Goal: Task Accomplishment & Management: Complete application form

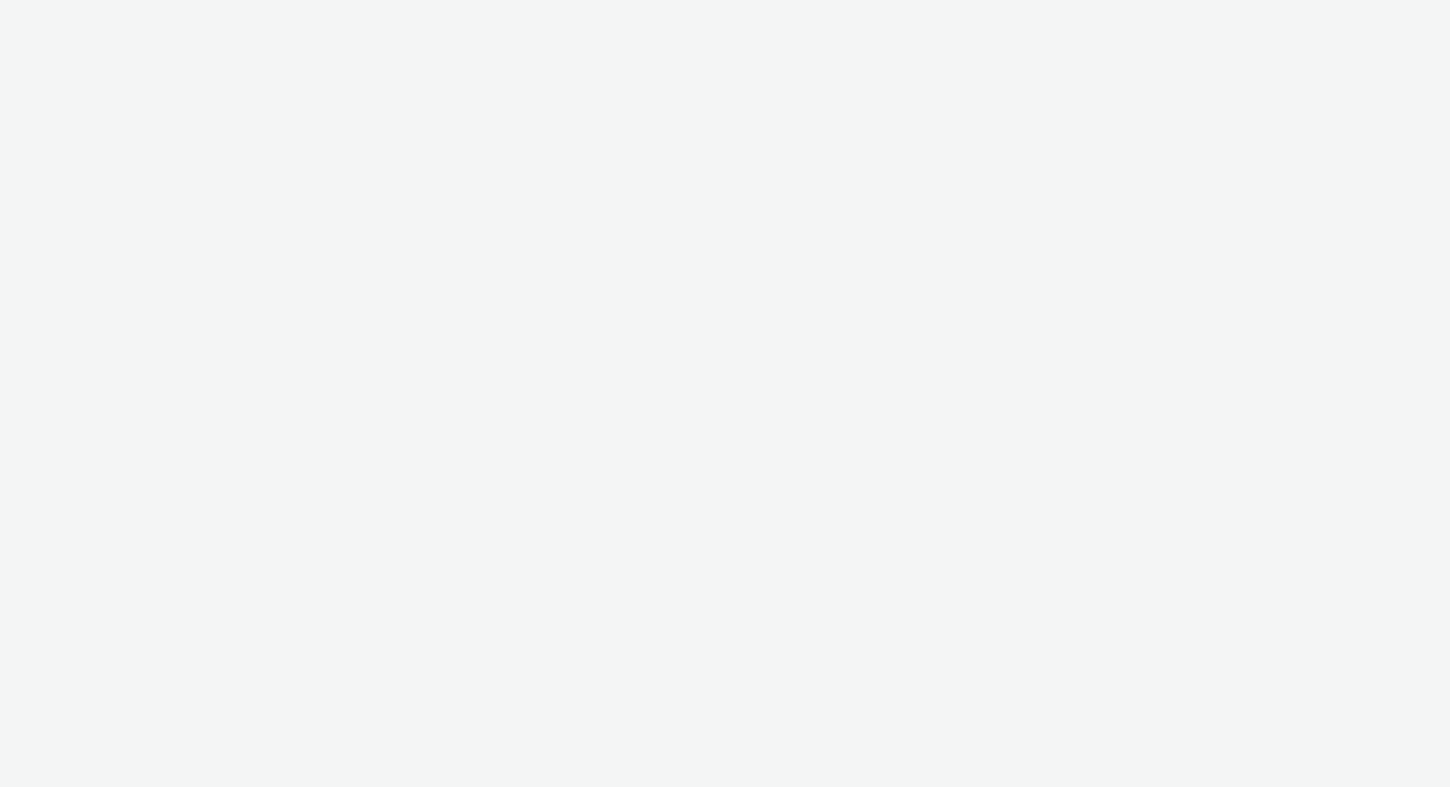
select select "ac009755-aa48-4799-8050-7a339a378eb8"
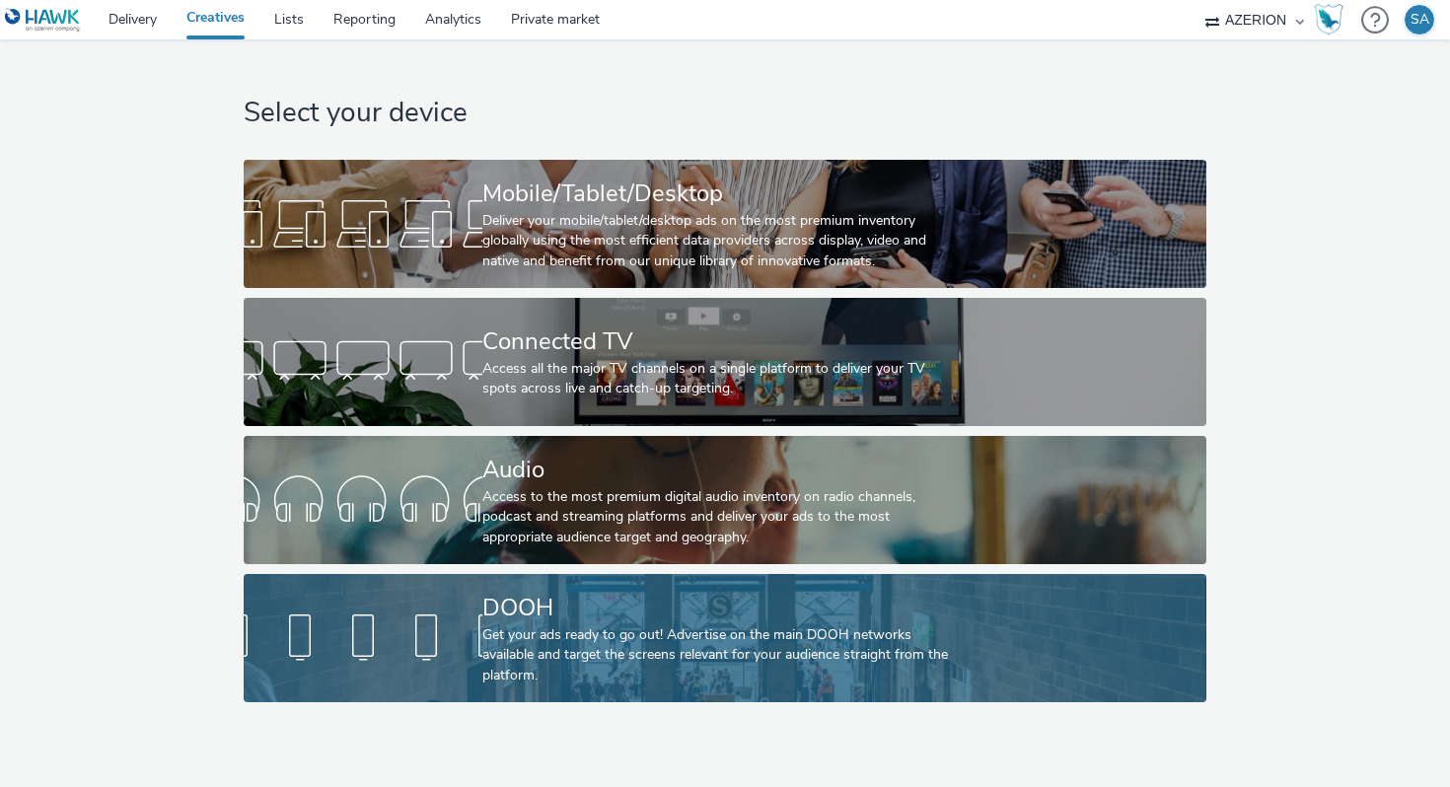
click at [602, 672] on div "Get your ads ready to go out! Advertise on the main DOOH networks available and…" at bounding box center [720, 655] width 477 height 60
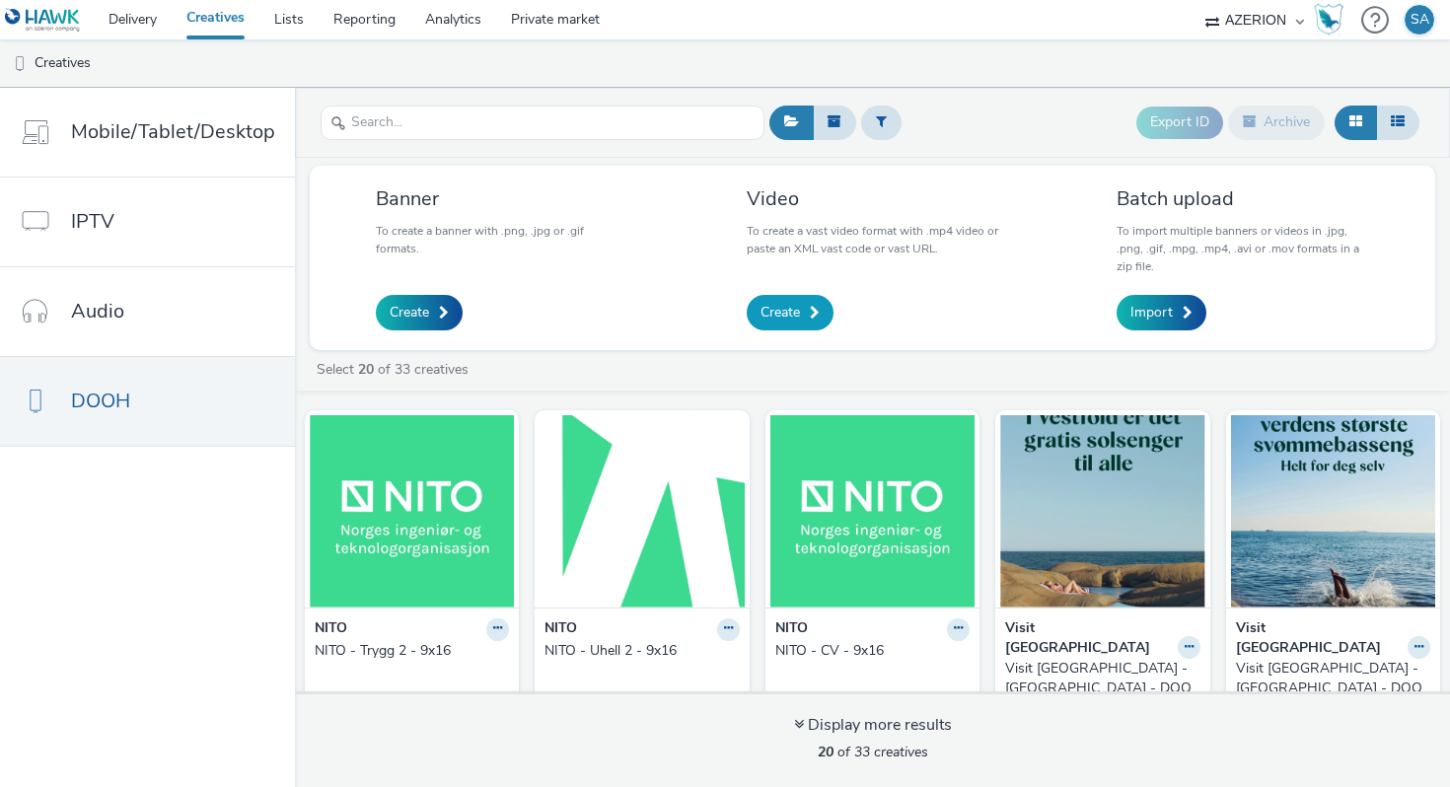
click at [774, 317] on span "Create" at bounding box center [780, 313] width 39 height 20
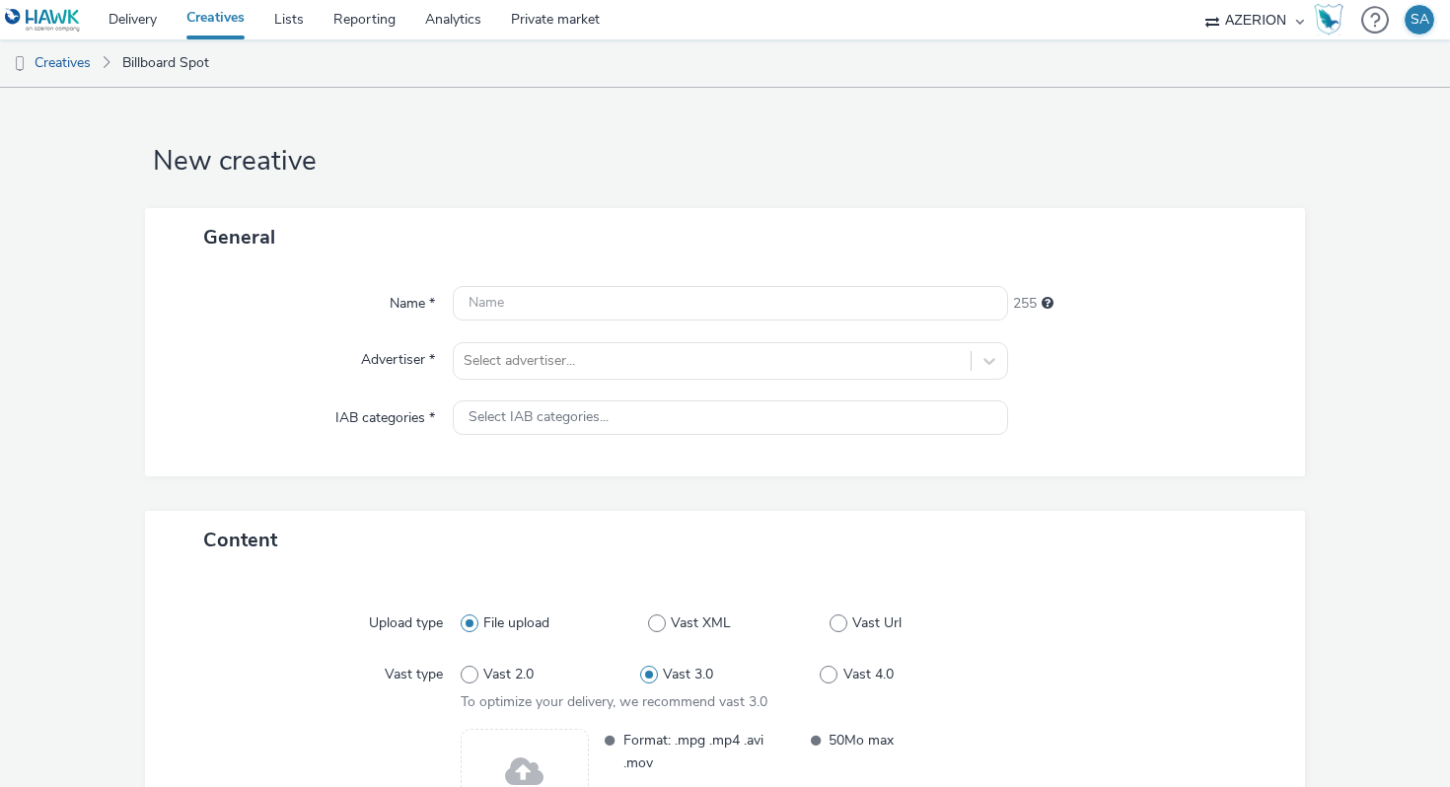
click at [706, 282] on div "Name * 255 Advertiser * Select advertiser... IAB categories * Select IAB catego…" at bounding box center [725, 371] width 1160 height 210
click at [699, 303] on input "text" at bounding box center [730, 303] width 555 height 35
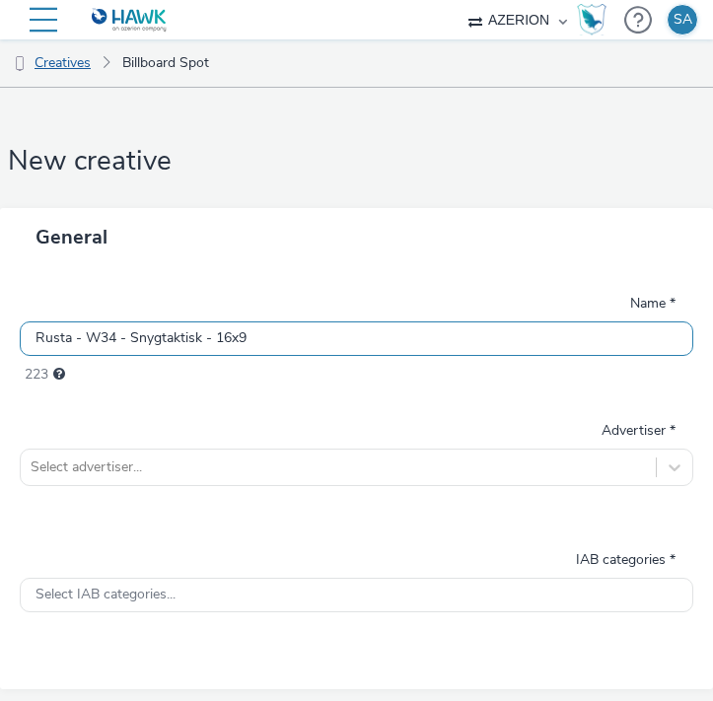
type input "Rusta - W34 - Snygtaktisk - 16x9"
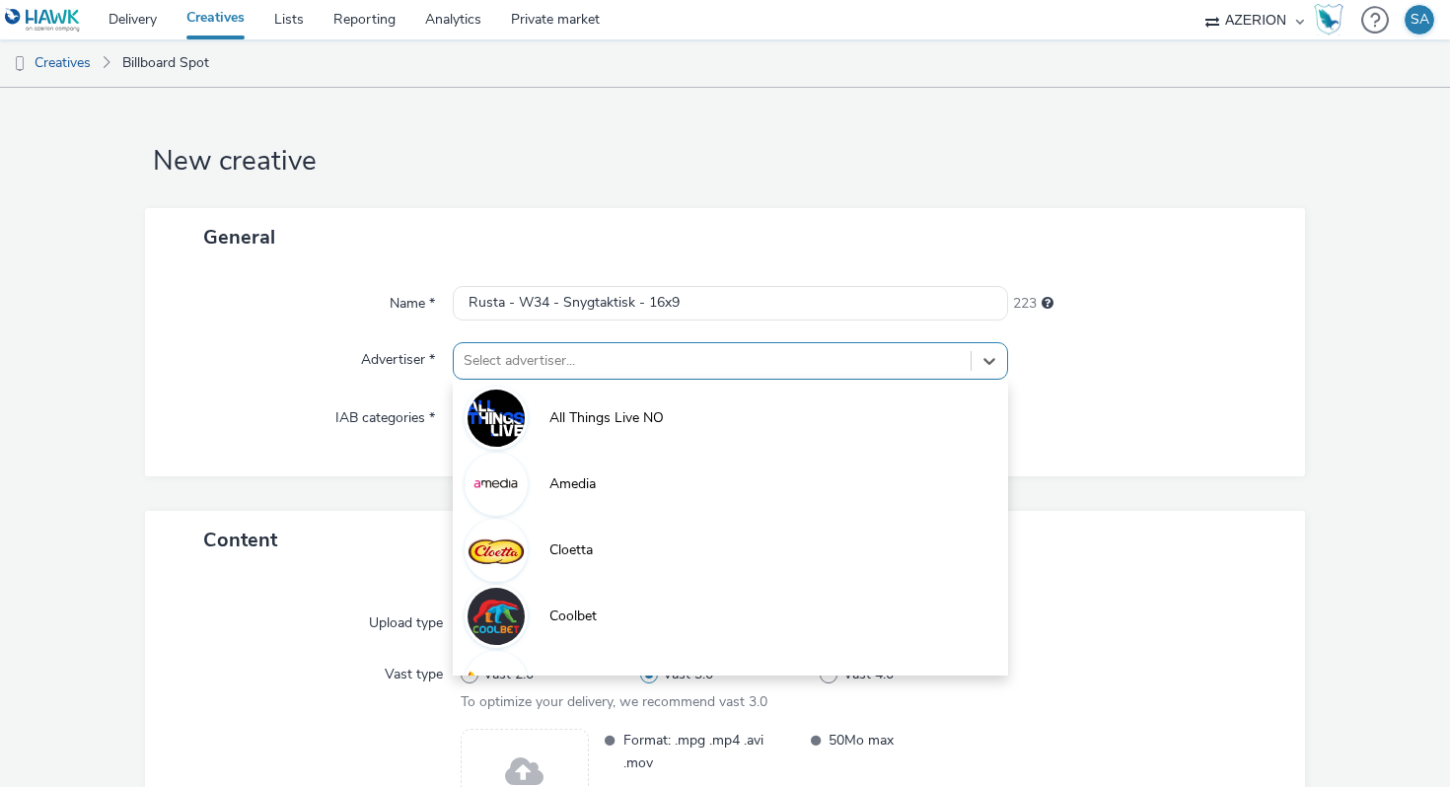
click at [563, 363] on div at bounding box center [712, 361] width 497 height 24
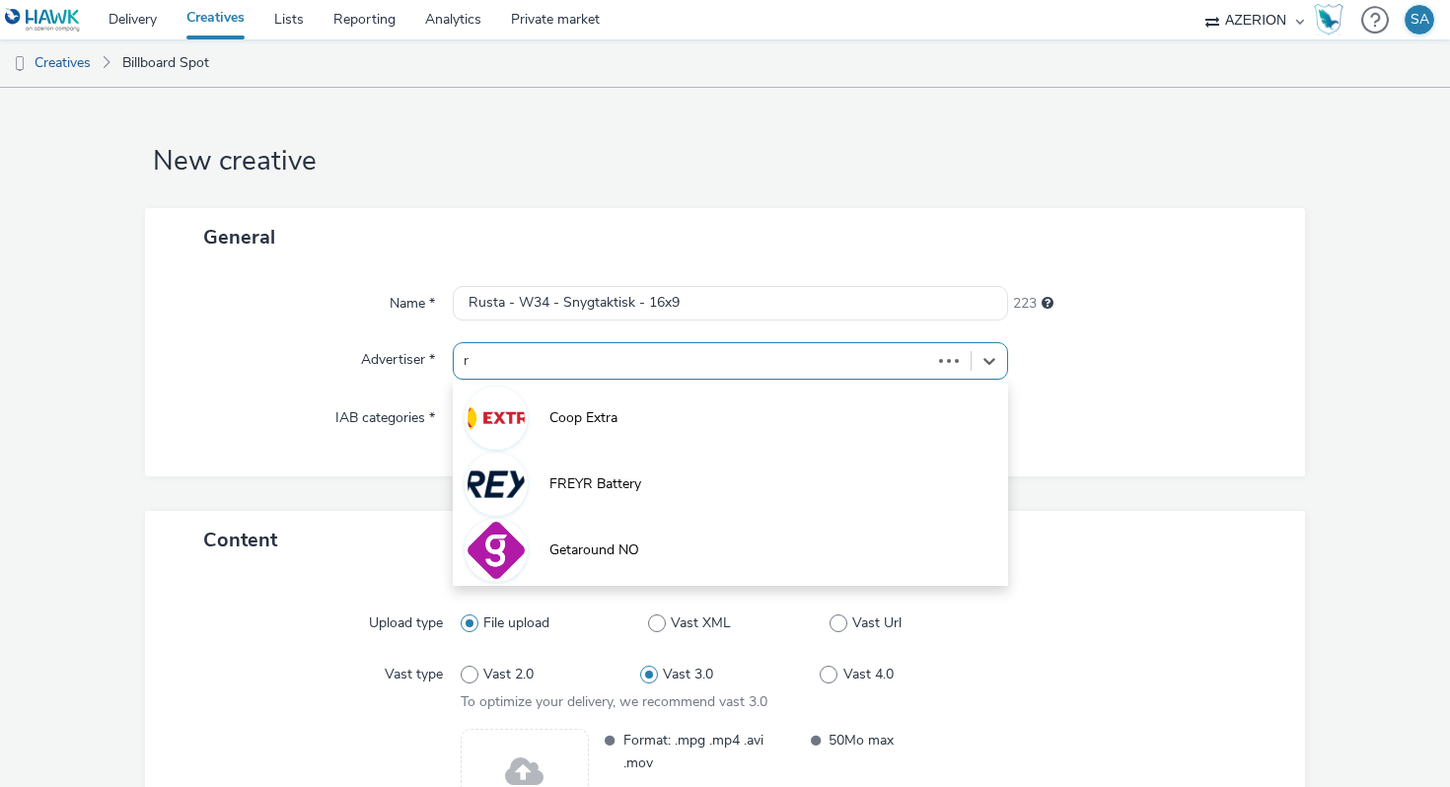
type input "ru"
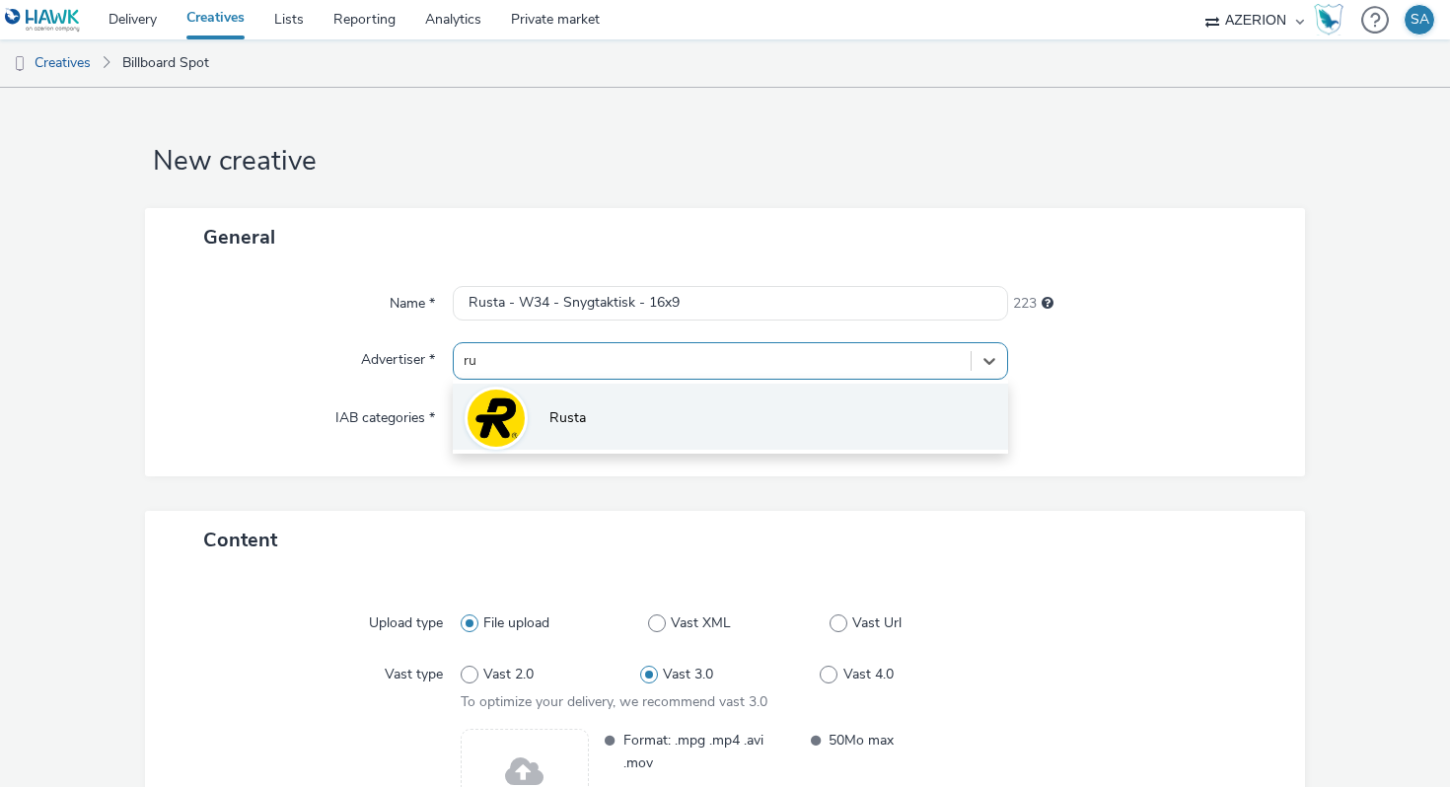
click at [580, 403] on li "Rusta" at bounding box center [730, 417] width 555 height 66
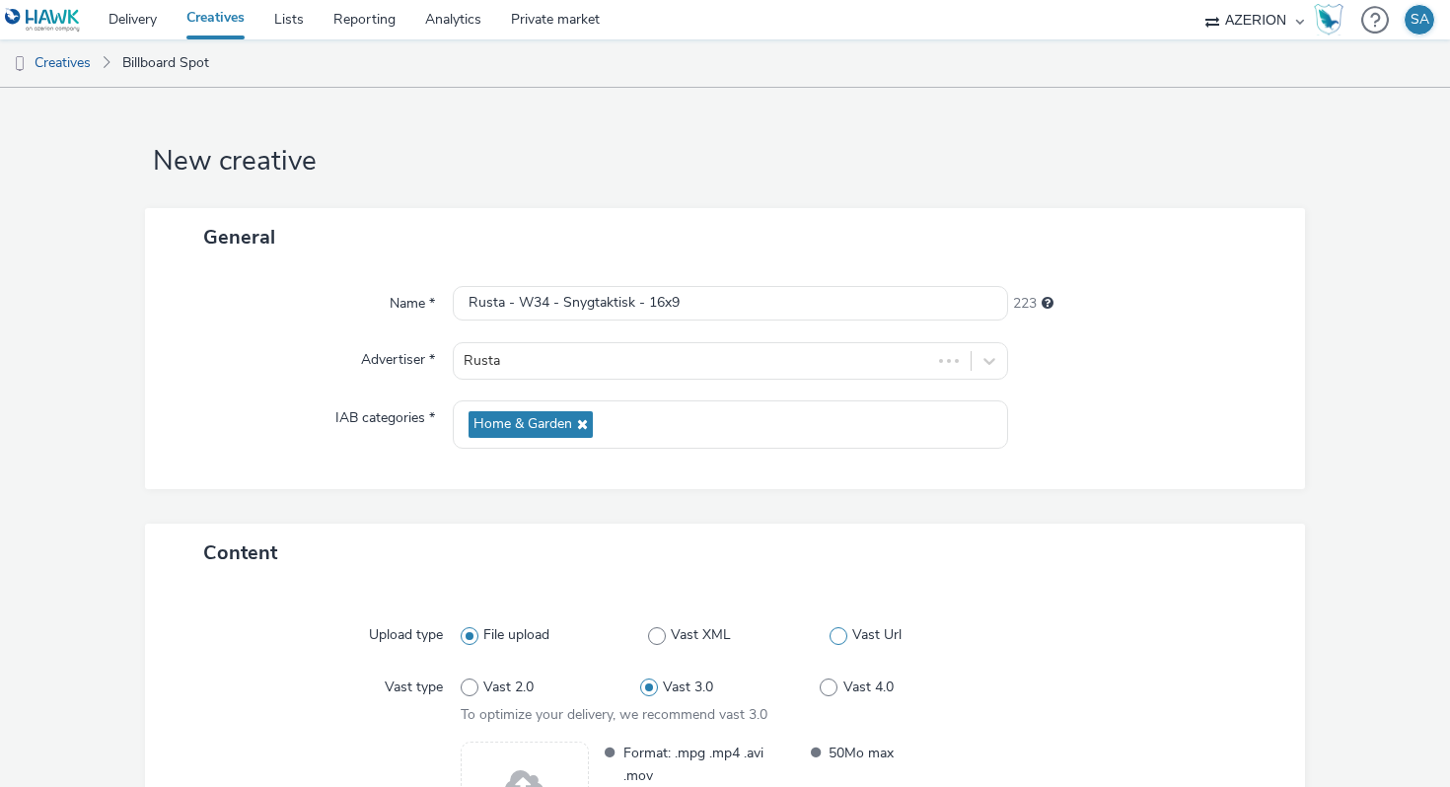
click at [840, 644] on label "Vast Url" at bounding box center [915, 635] width 171 height 20
click at [840, 642] on input "Vast Url" at bounding box center [836, 635] width 13 height 13
radio input "false"
radio input "true"
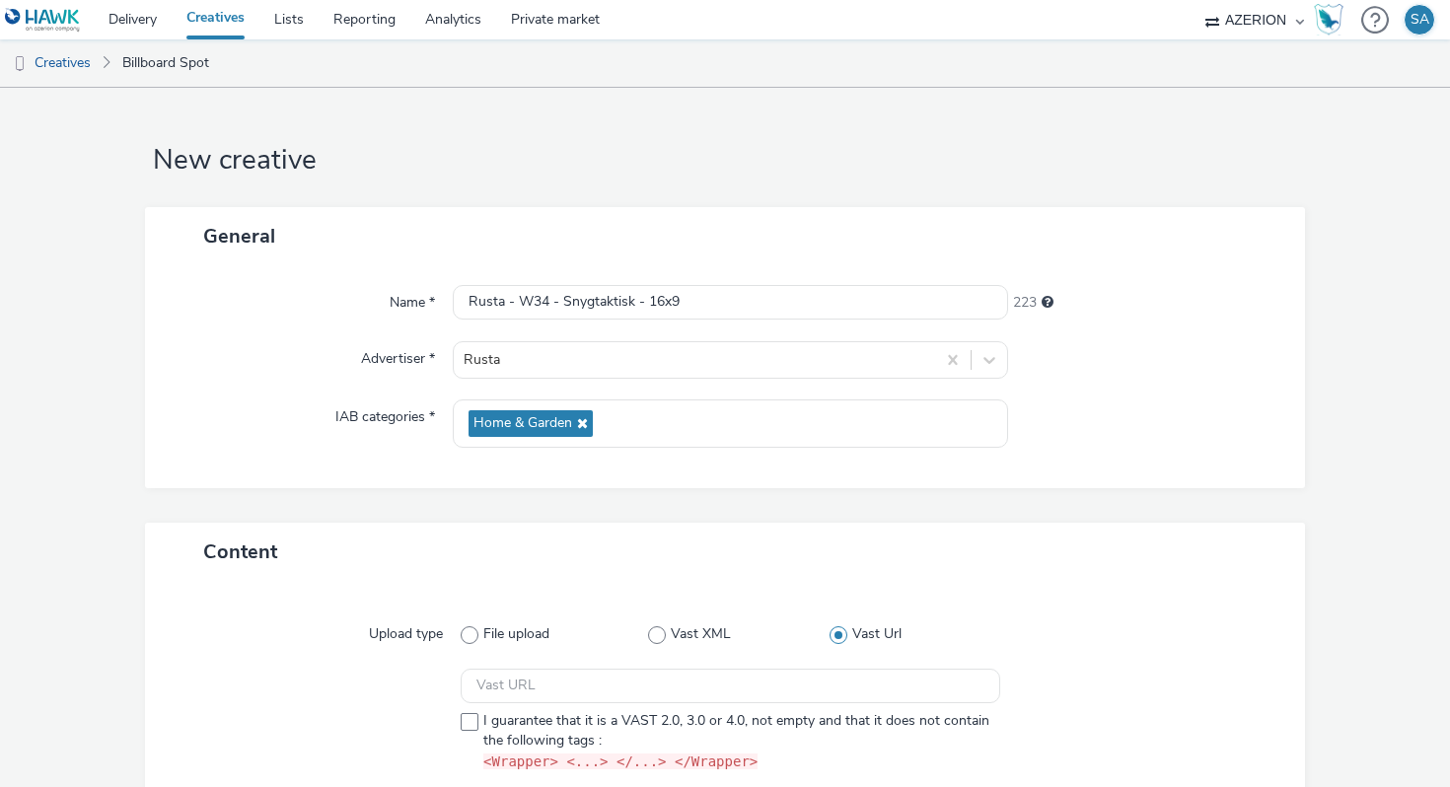
scroll to position [130, 0]
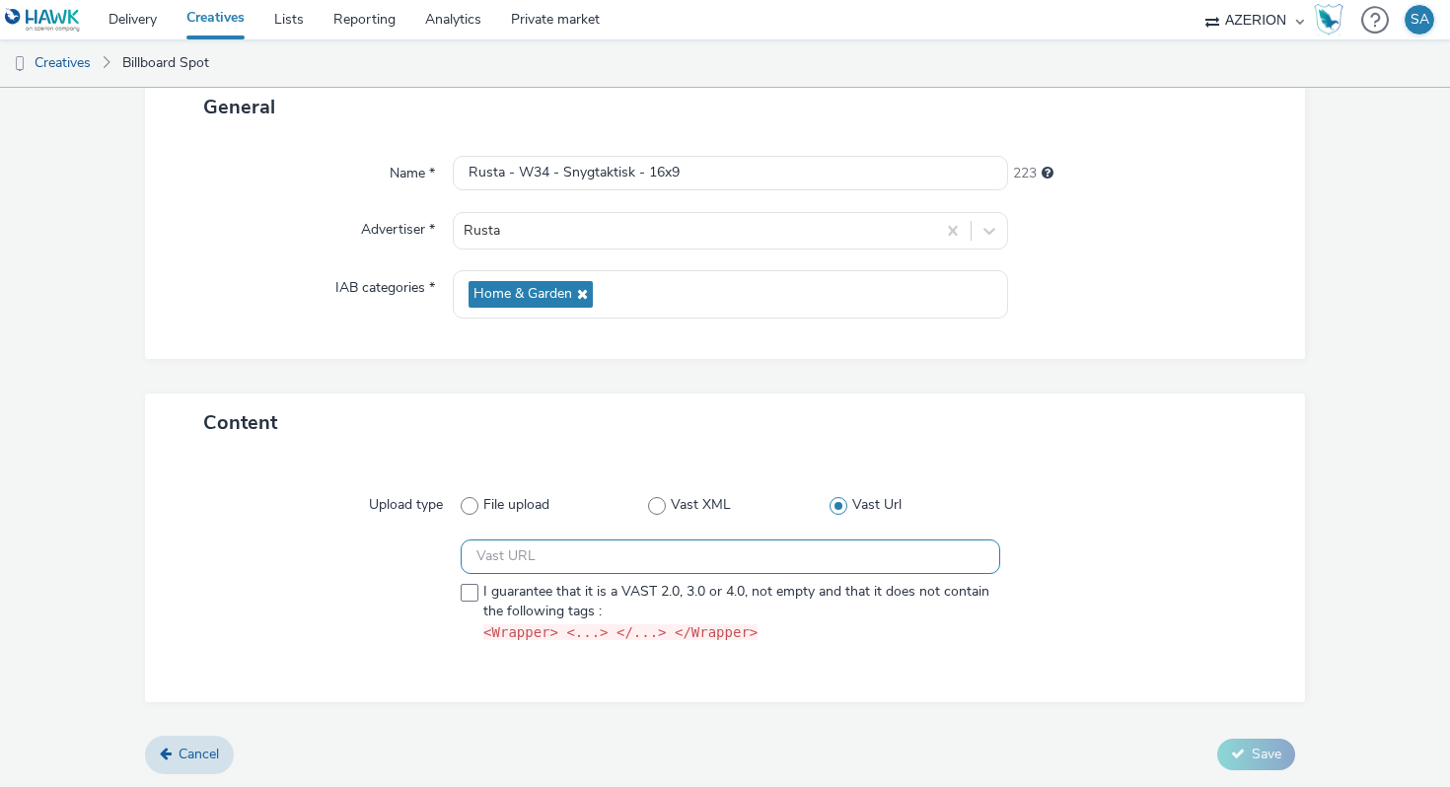
click at [612, 556] on input "text" at bounding box center [731, 557] width 540 height 35
paste input "https://[DOMAIN_NAME]/ddm/pfadx/N2483.4059495AZERIONNO/B33687437.426883631;sz=0…"
type input "https://[DOMAIN_NAME]/ddm/pfadx/N2483.4059495AZERIONNO/B33687437.426883631;sz=0…"
click at [397, 633] on div at bounding box center [321, 595] width 280 height 111
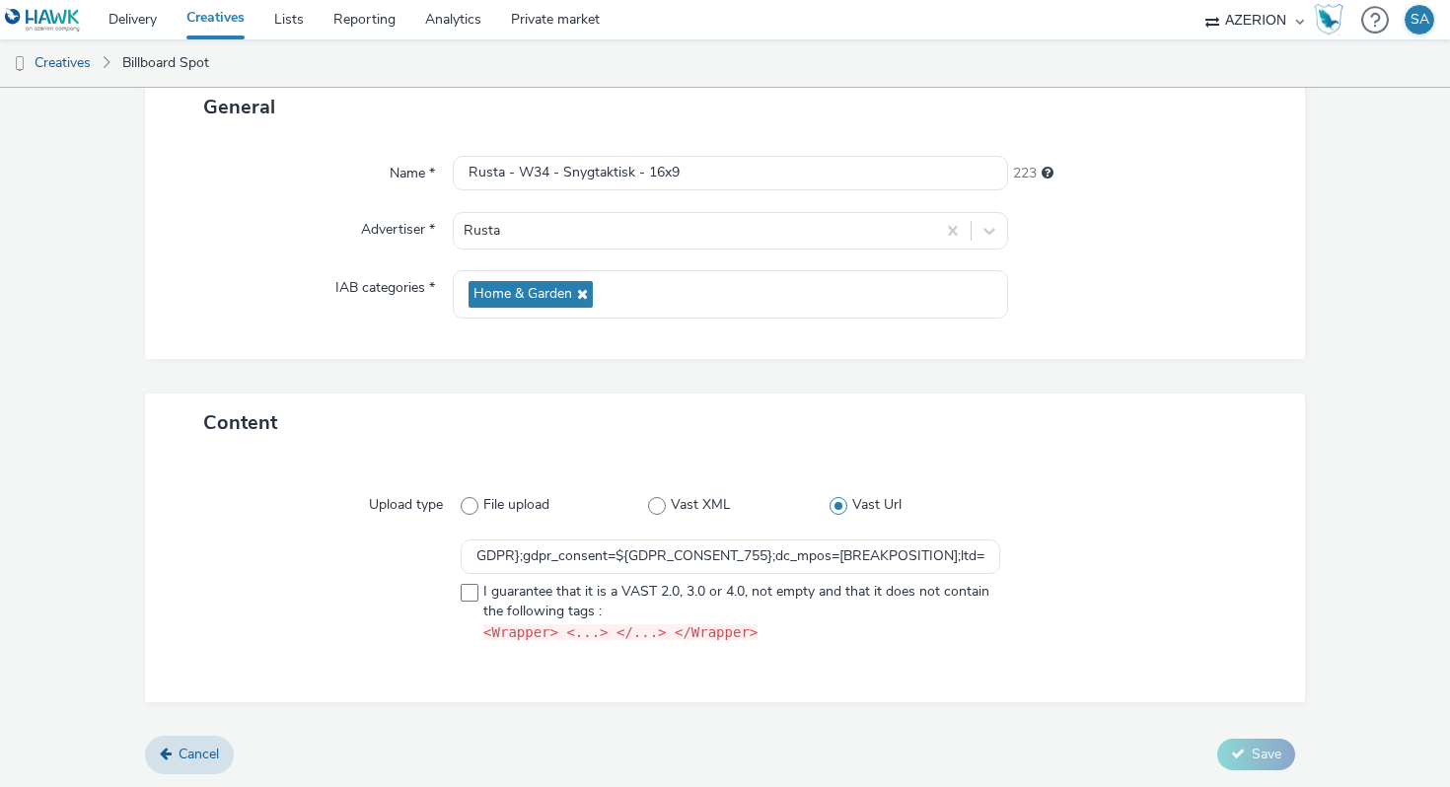
scroll to position [0, 0]
click at [464, 596] on span at bounding box center [470, 593] width 18 height 18
checkbox input "true"
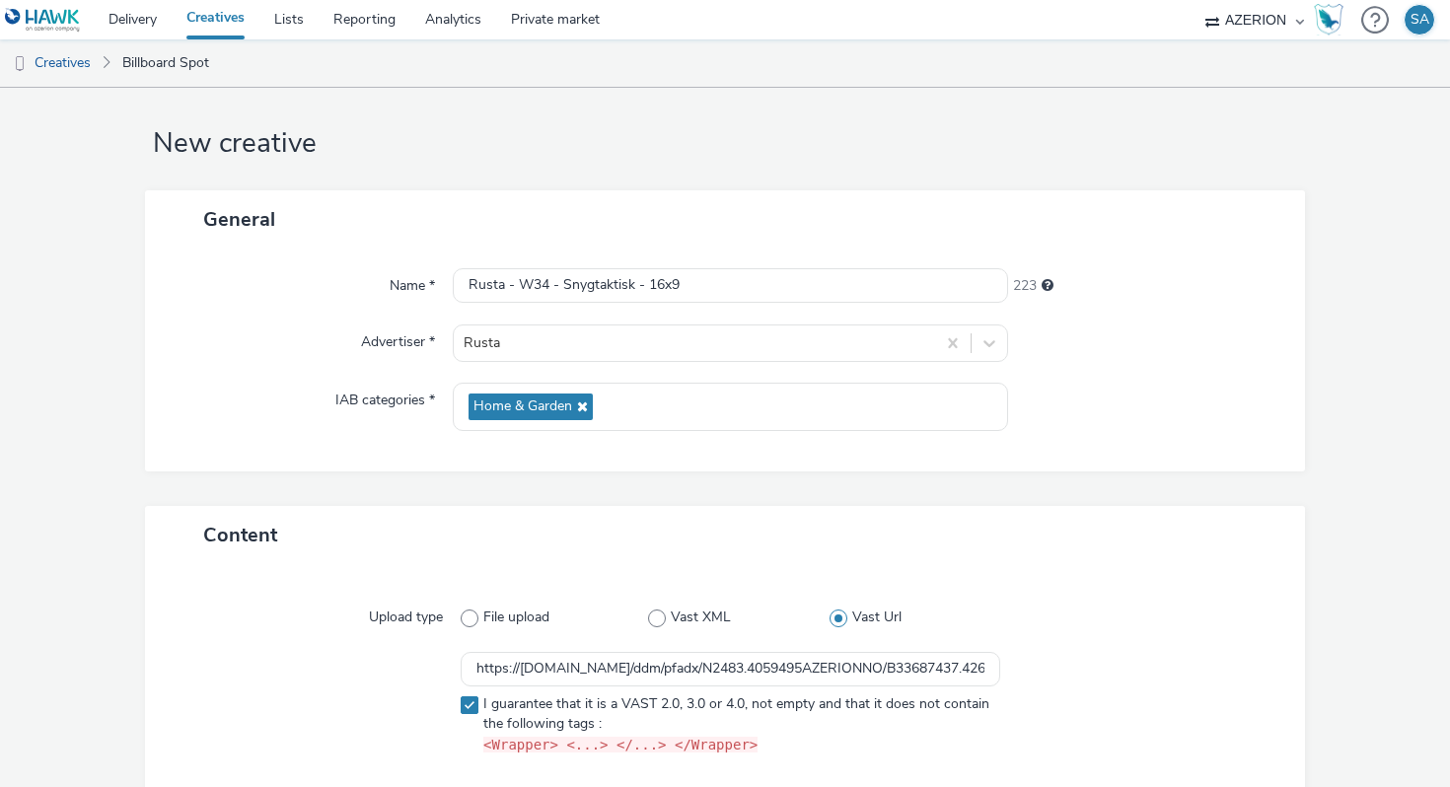
scroll to position [130, 0]
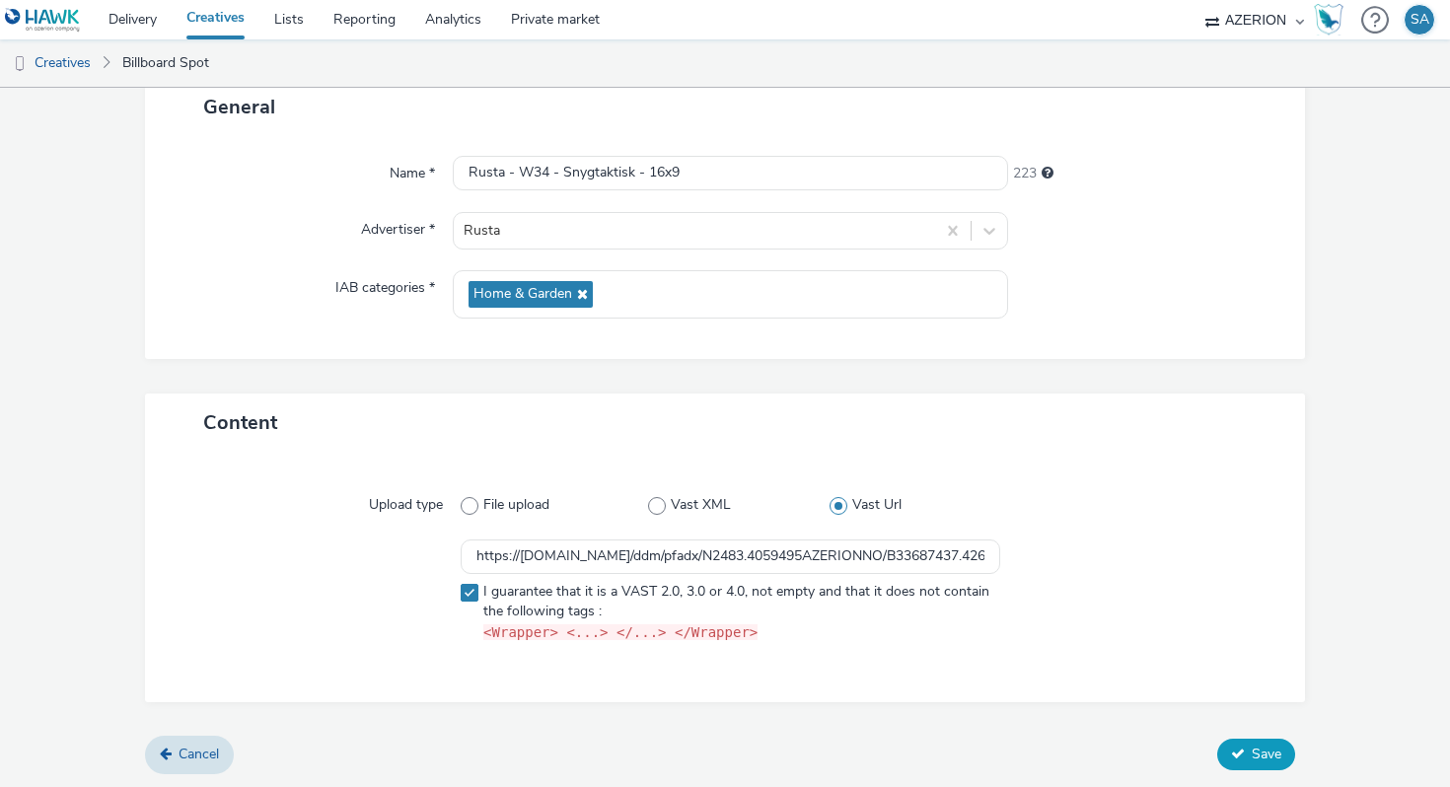
click at [1237, 764] on button "Save" at bounding box center [1256, 755] width 78 height 32
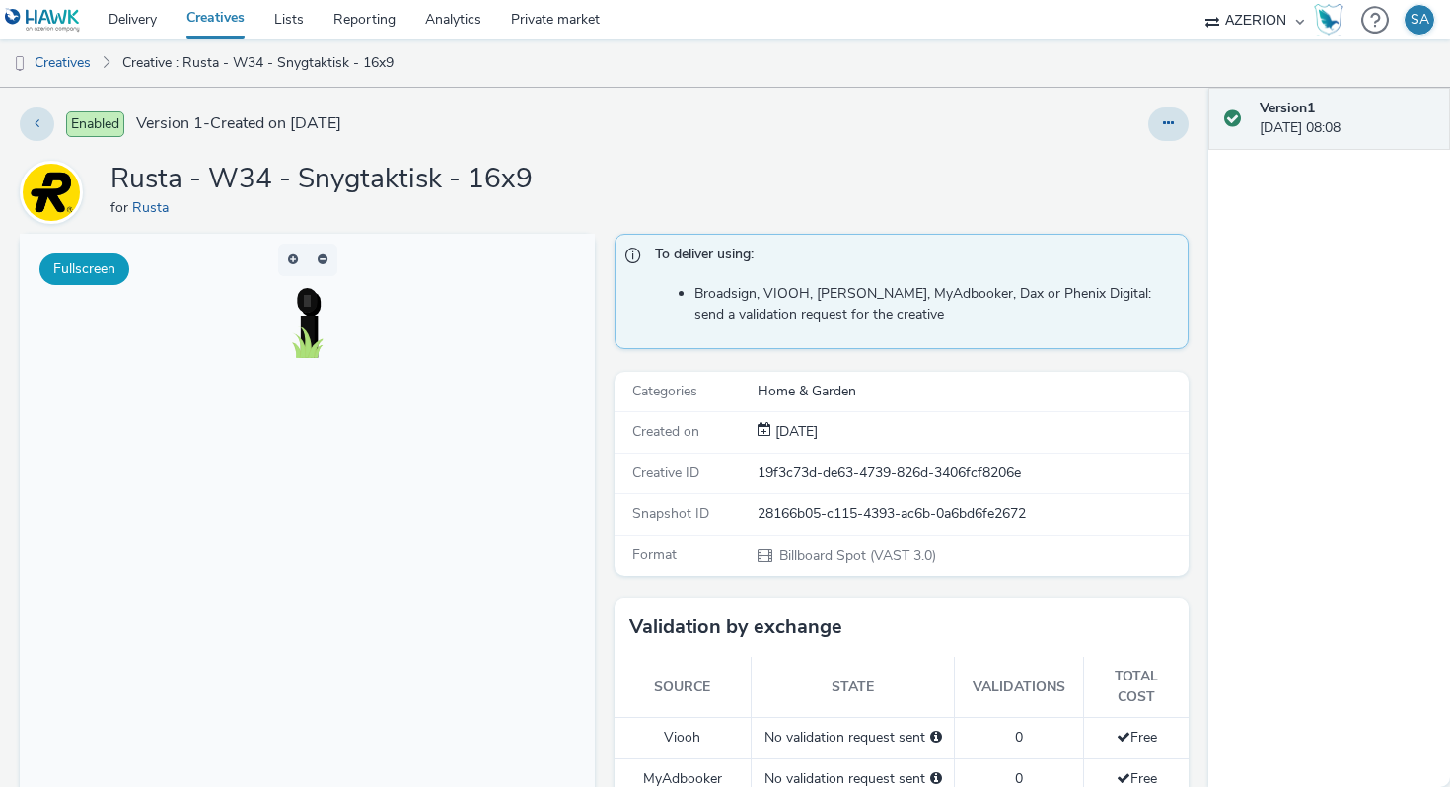
click at [94, 266] on button "Fullscreen" at bounding box center [84, 270] width 90 height 32
click at [285, 258] on button "button" at bounding box center [293, 260] width 30 height 33
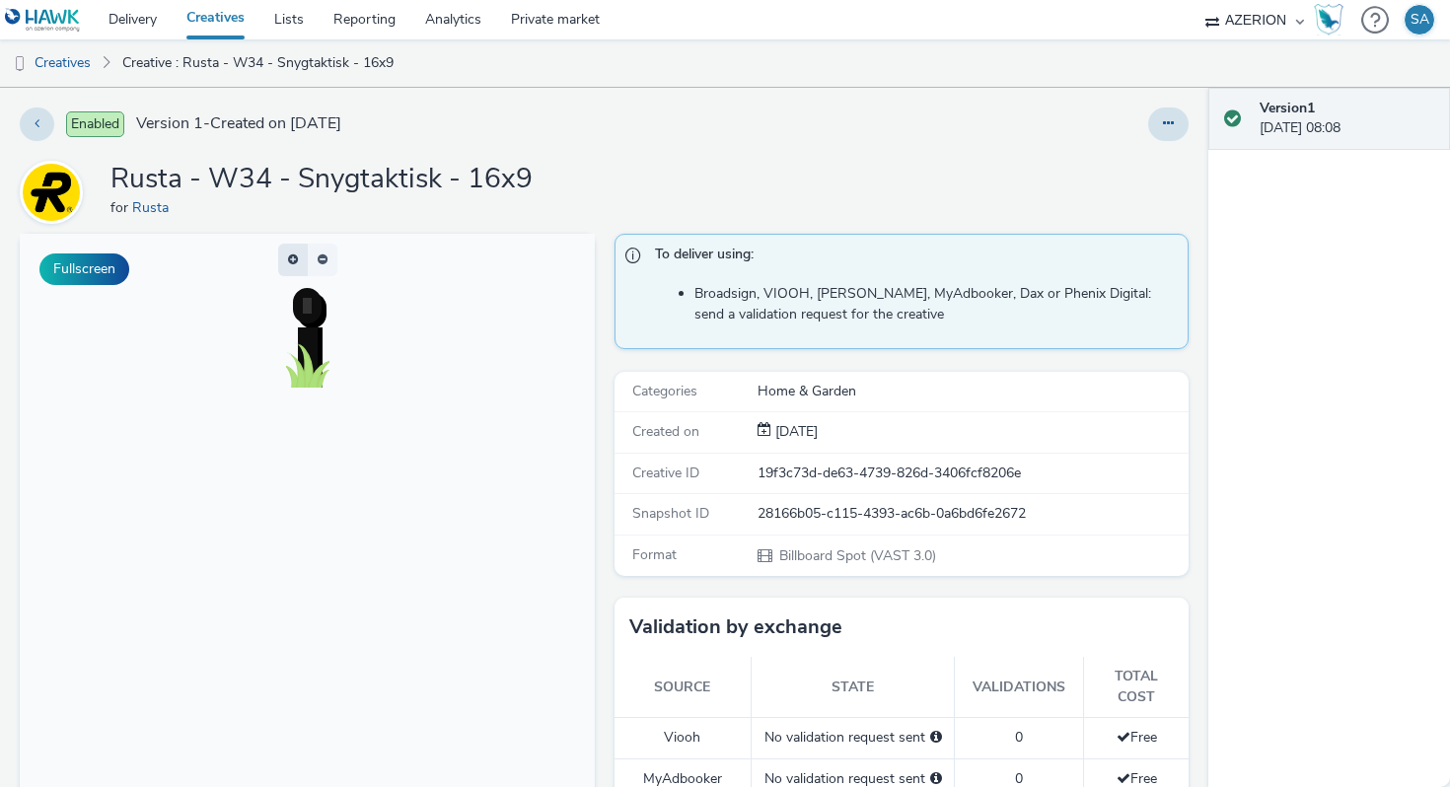
click at [285, 258] on button "button" at bounding box center [293, 260] width 30 height 33
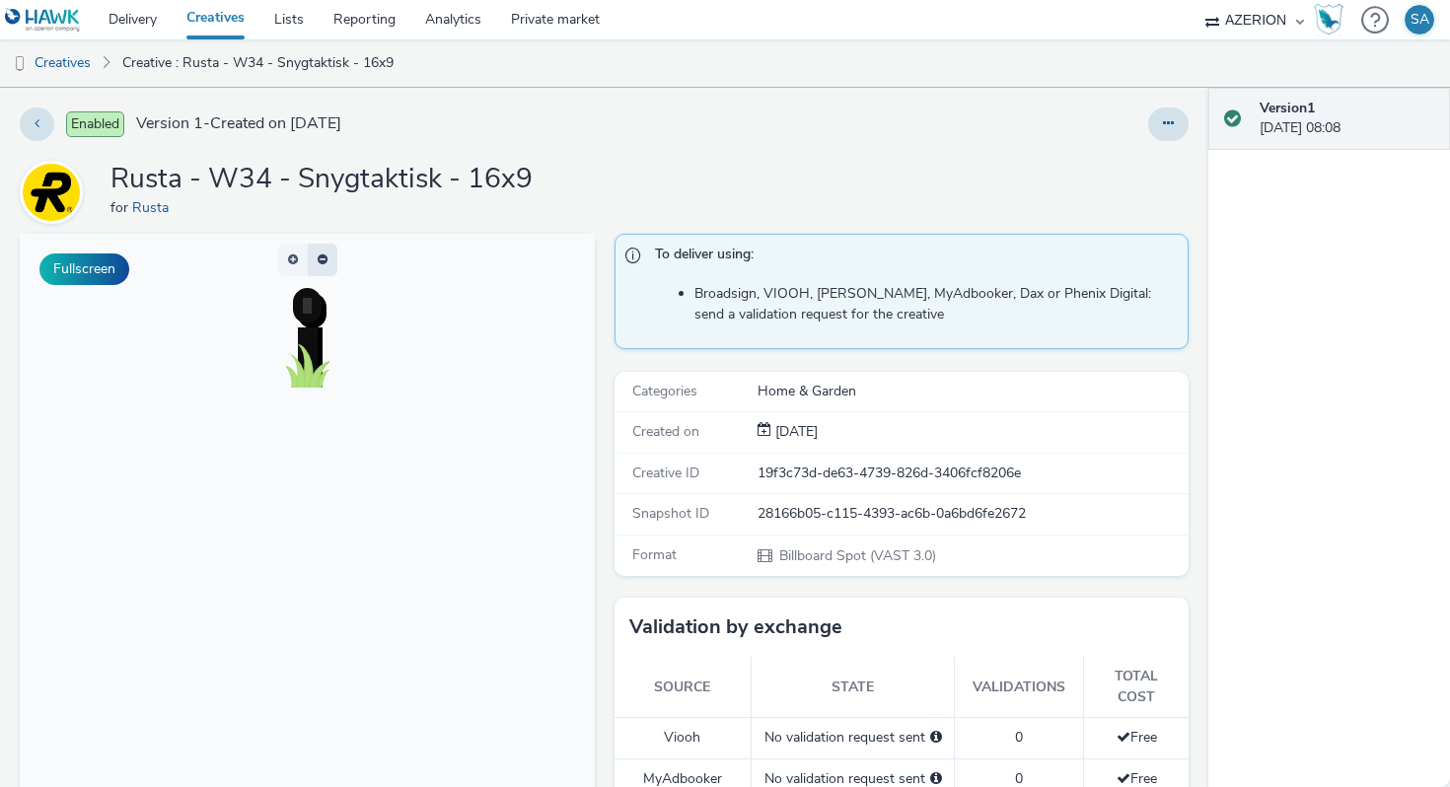
click at [327, 257] on button "button" at bounding box center [323, 260] width 30 height 33
click at [328, 258] on span "button" at bounding box center [328, 258] width 0 height 0
click at [327, 257] on button "button" at bounding box center [323, 260] width 30 height 33
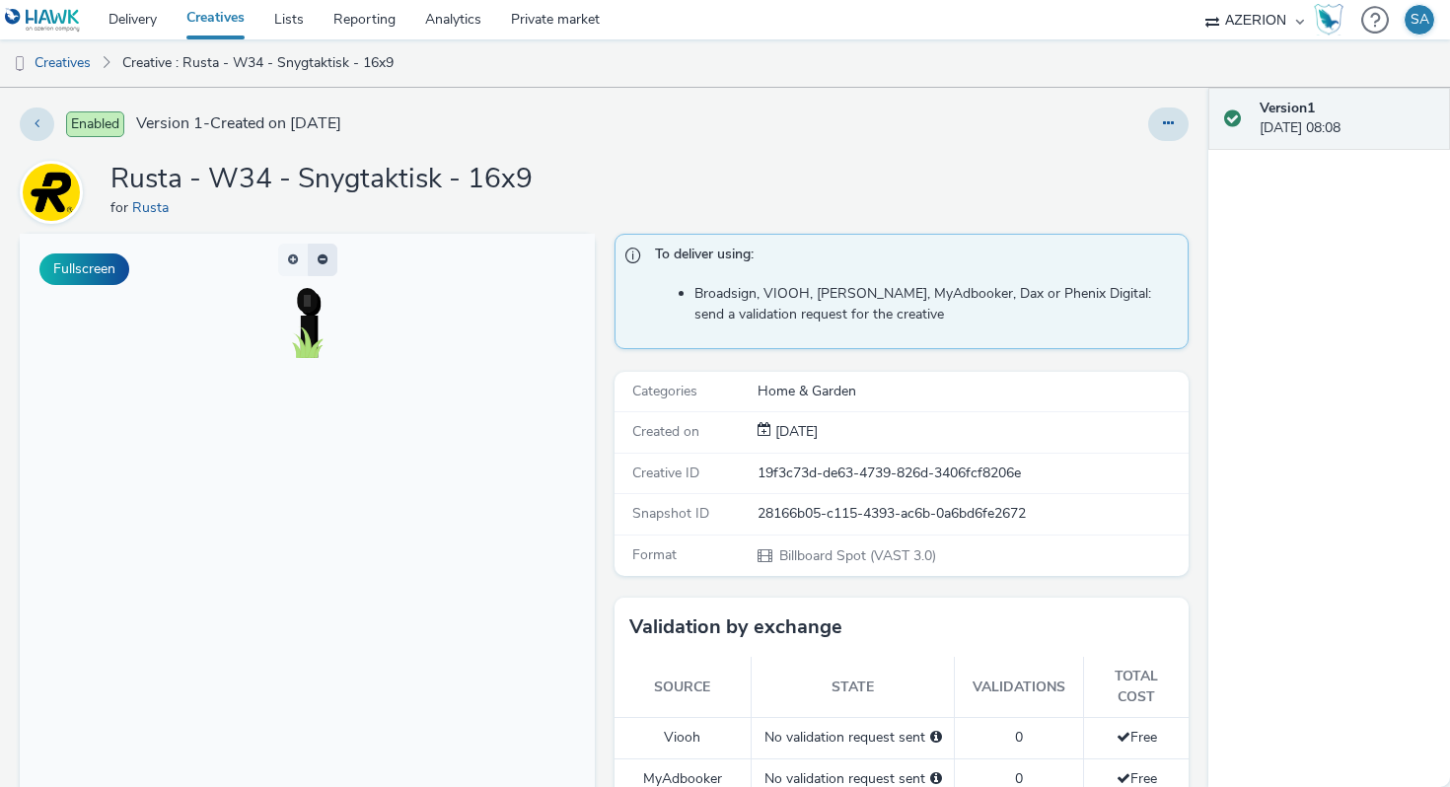
click at [327, 257] on button "button" at bounding box center [323, 260] width 30 height 33
click at [84, 68] on link "Creatives" at bounding box center [50, 62] width 101 height 47
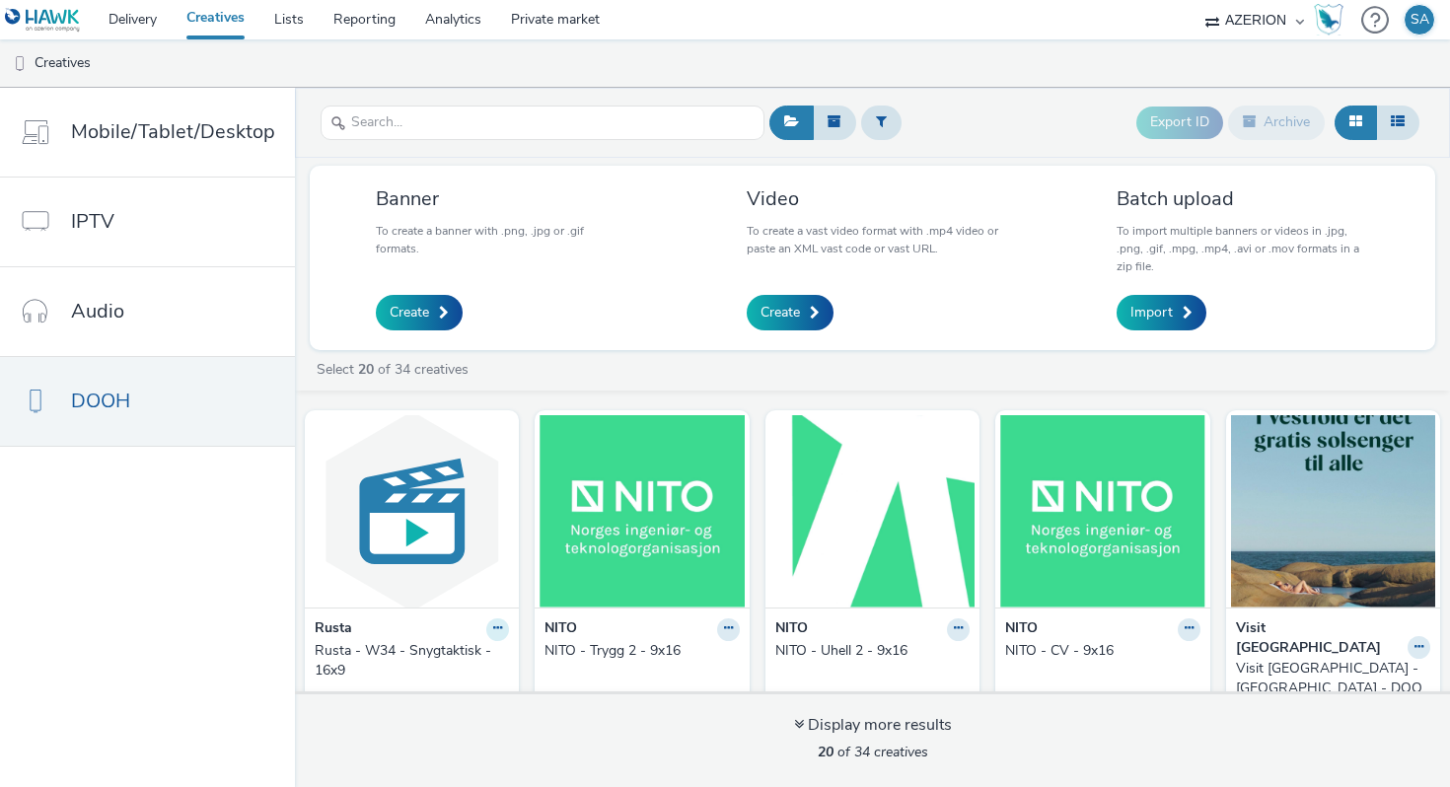
click at [498, 633] on button at bounding box center [497, 630] width 23 height 23
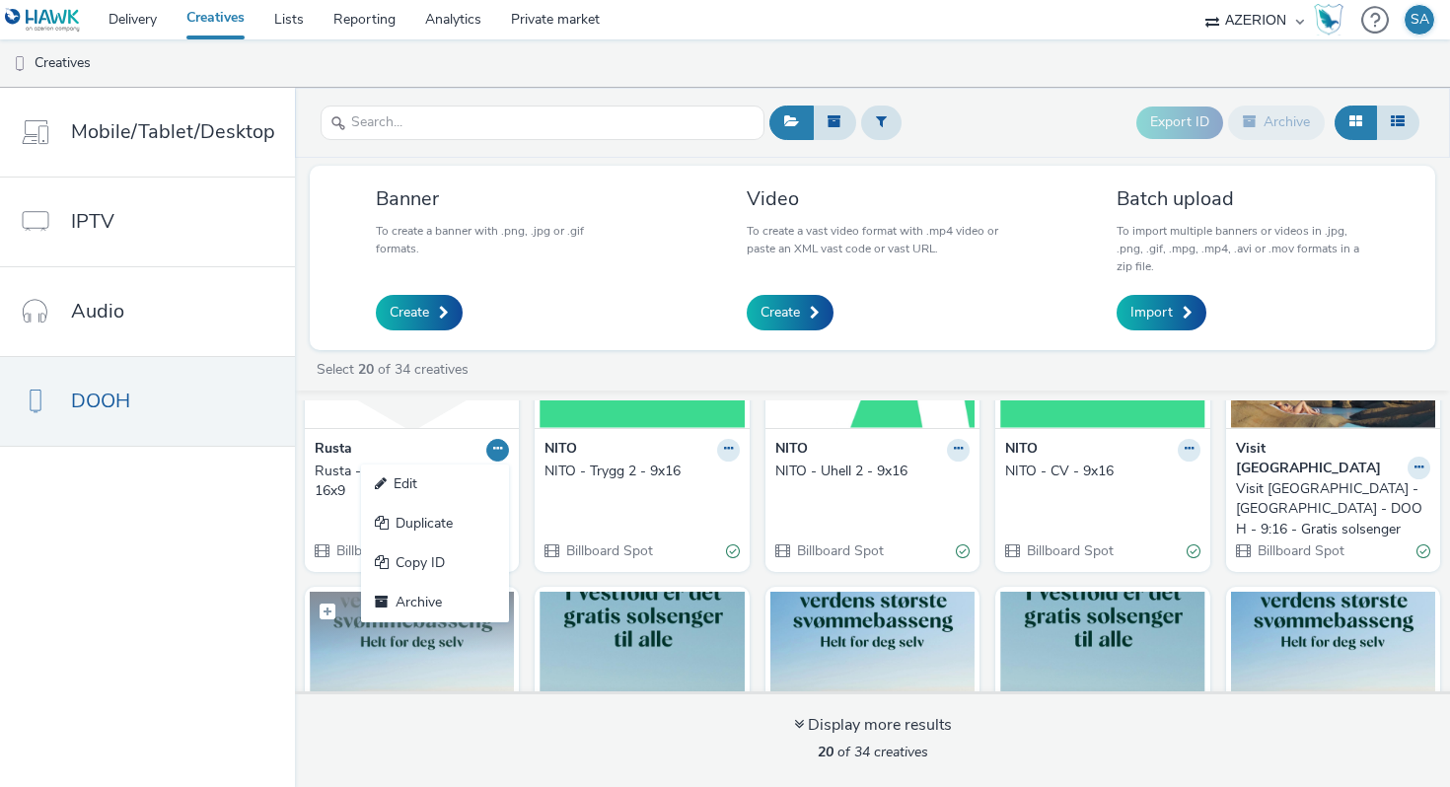
scroll to position [213, 0]
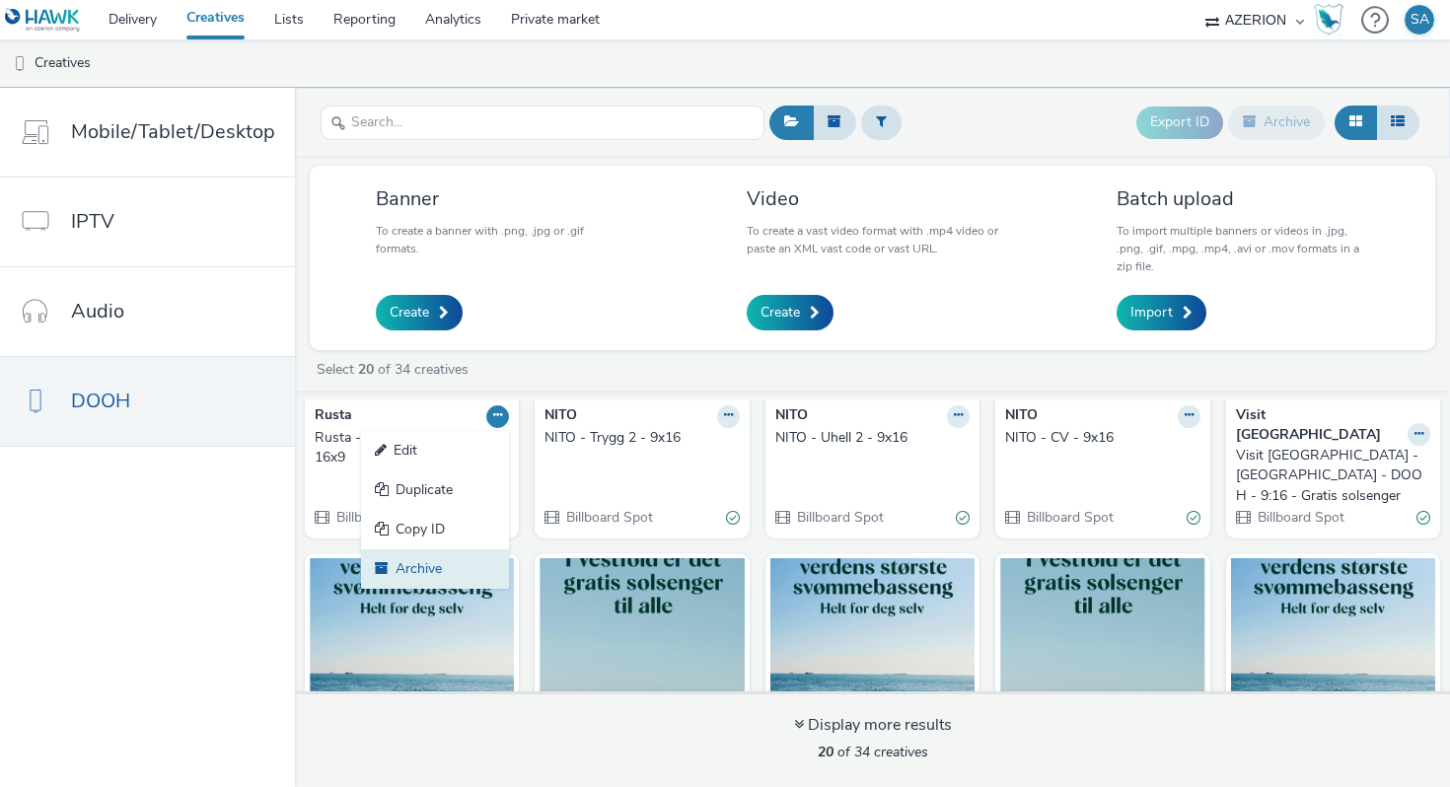
click at [441, 569] on link "Archive" at bounding box center [435, 568] width 148 height 39
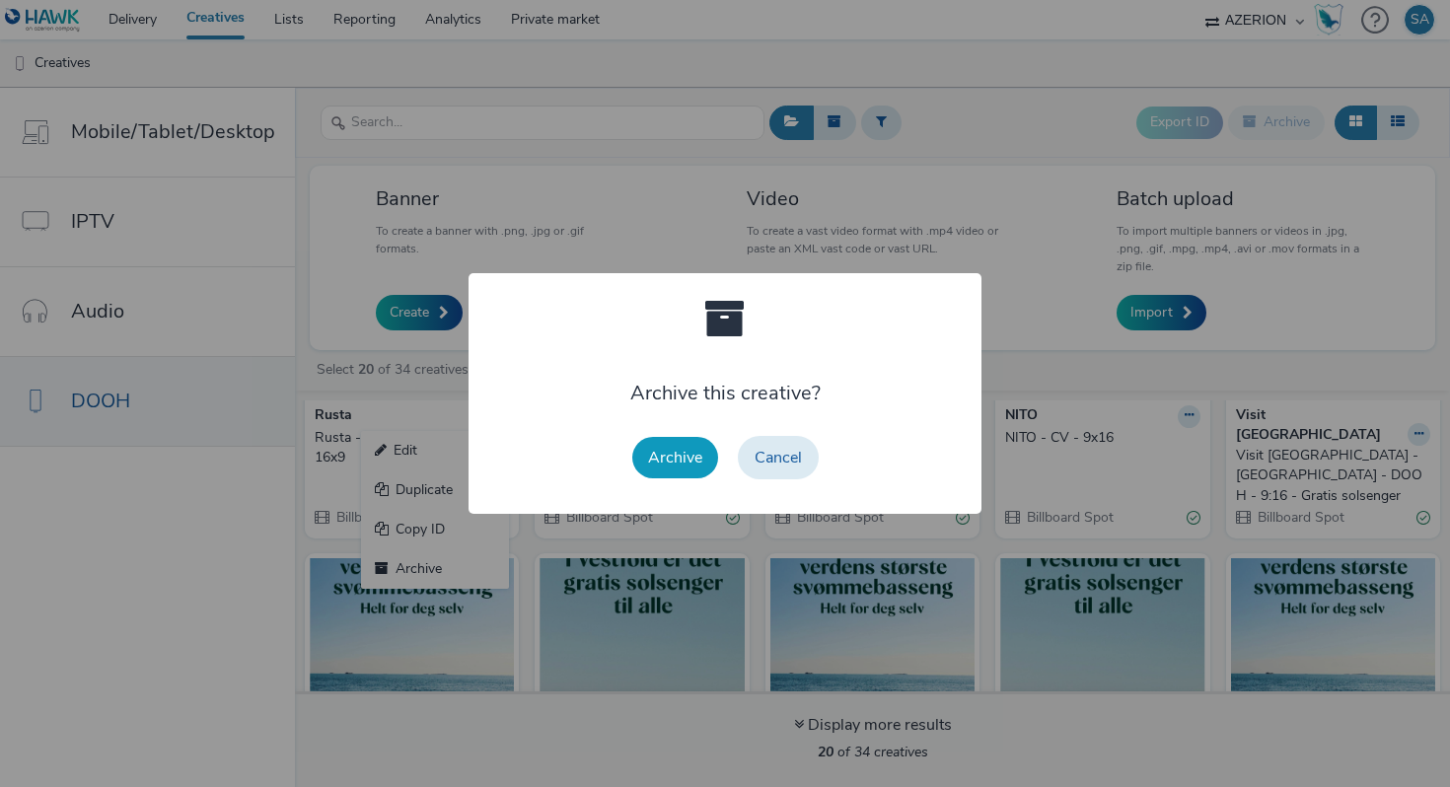
click at [701, 463] on button "Archive" at bounding box center [675, 457] width 86 height 41
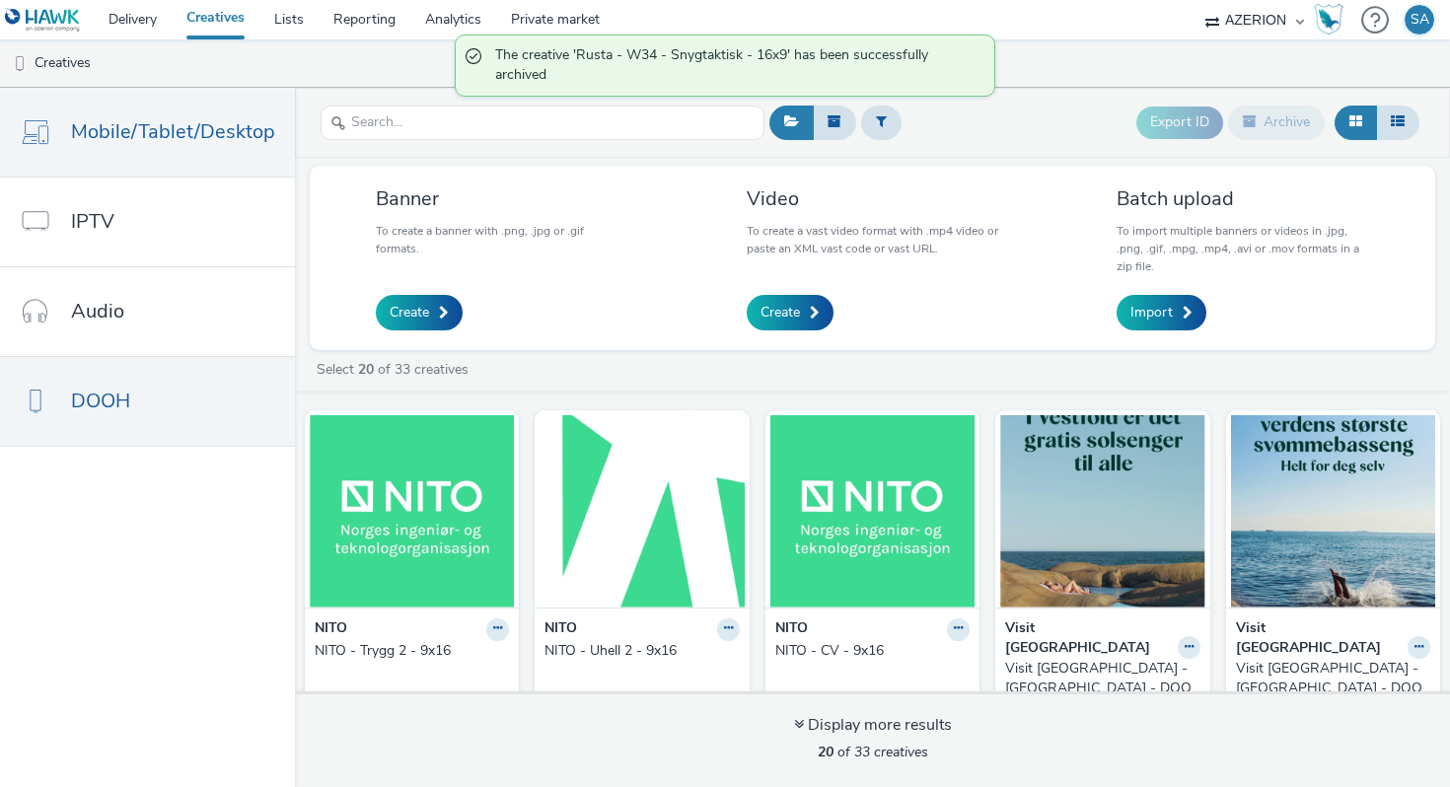
click at [132, 128] on span "Mobile/Tablet/Desktop" at bounding box center [173, 131] width 204 height 29
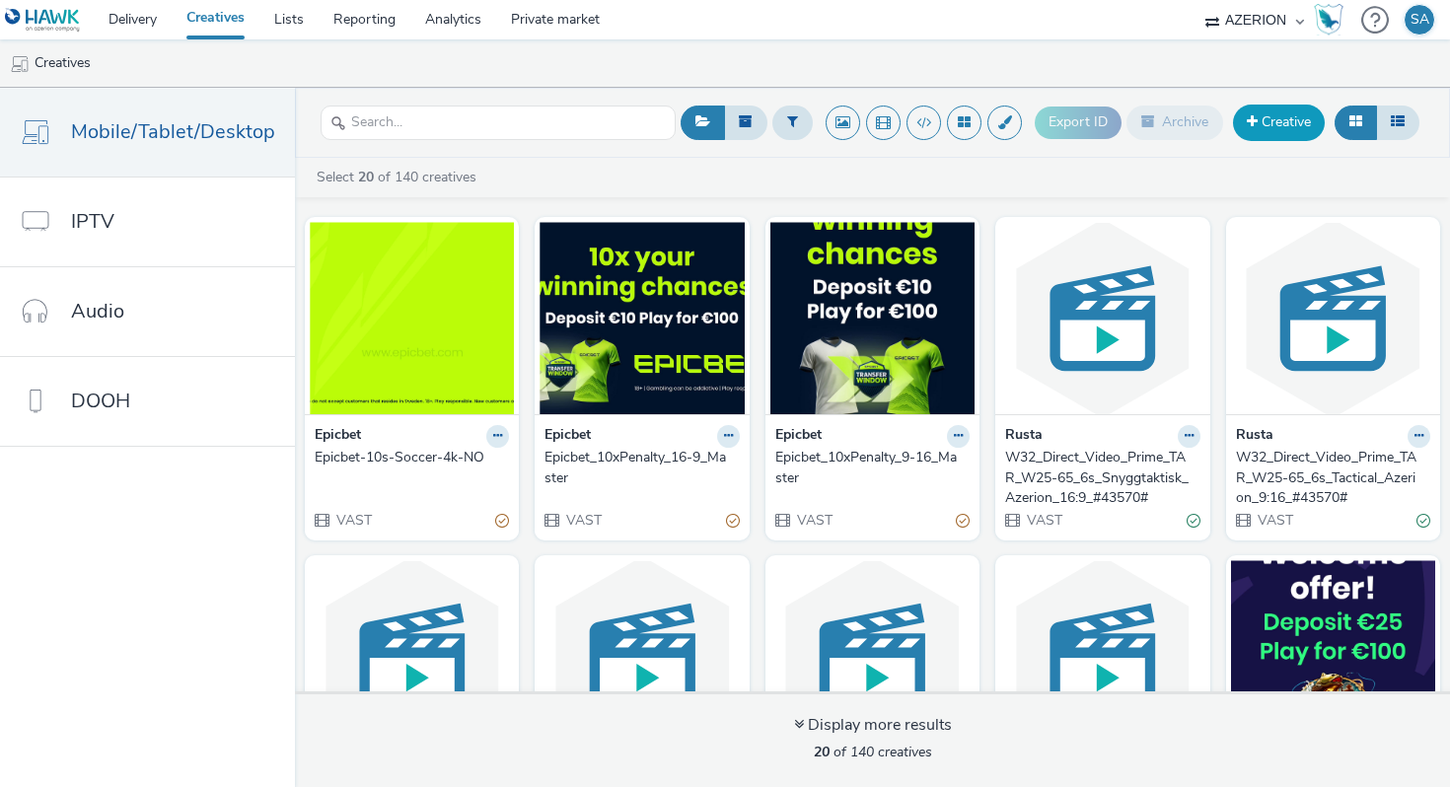
click at [1259, 131] on link "Creative" at bounding box center [1279, 123] width 92 height 36
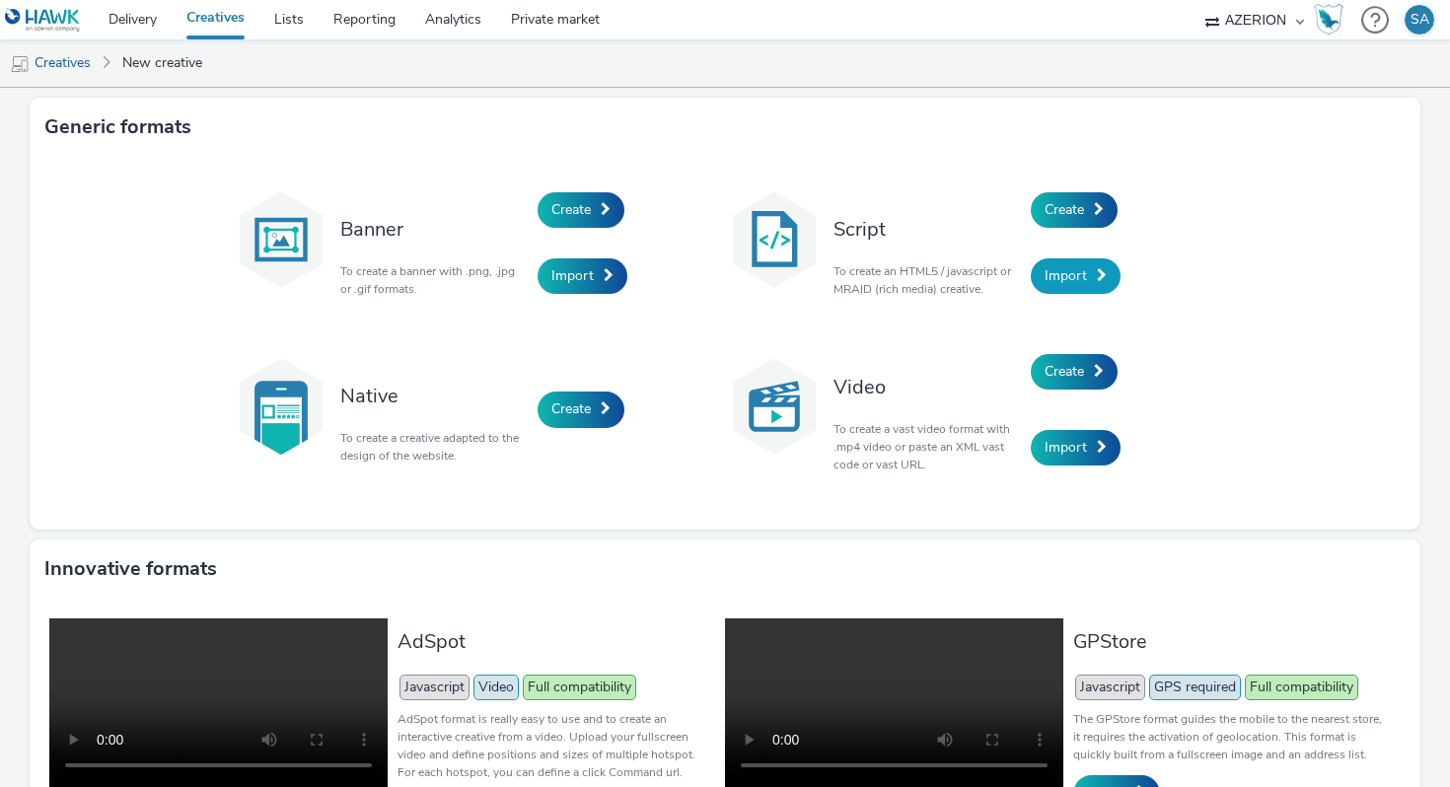
click at [1063, 268] on span "Import" at bounding box center [1066, 275] width 42 height 19
click at [1032, 229] on div "Create" at bounding box center [1124, 210] width 187 height 67
click at [1053, 215] on span "Create" at bounding box center [1064, 209] width 39 height 19
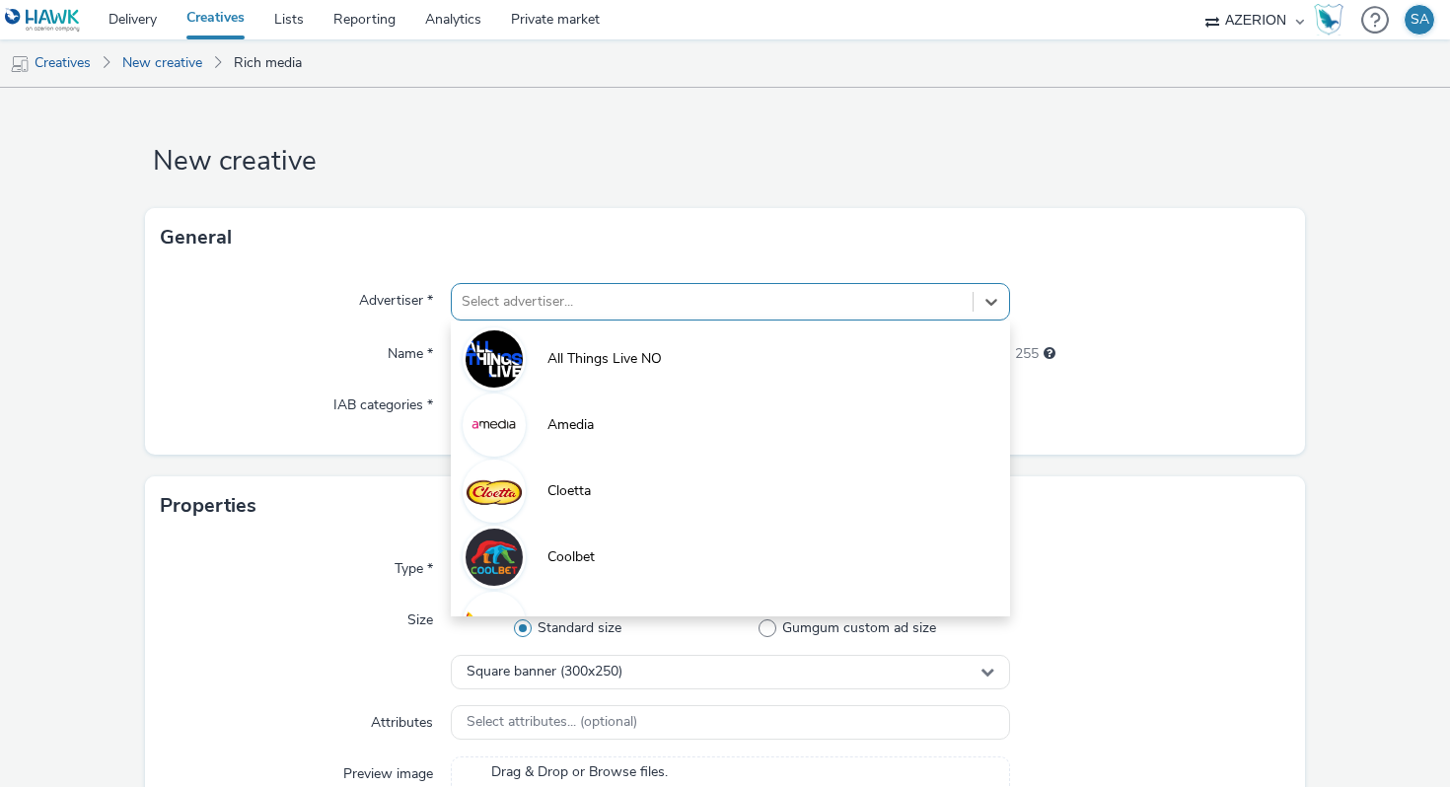
click at [632, 317] on div "Select advertiser..." at bounding box center [712, 302] width 521 height 32
type input "ru"
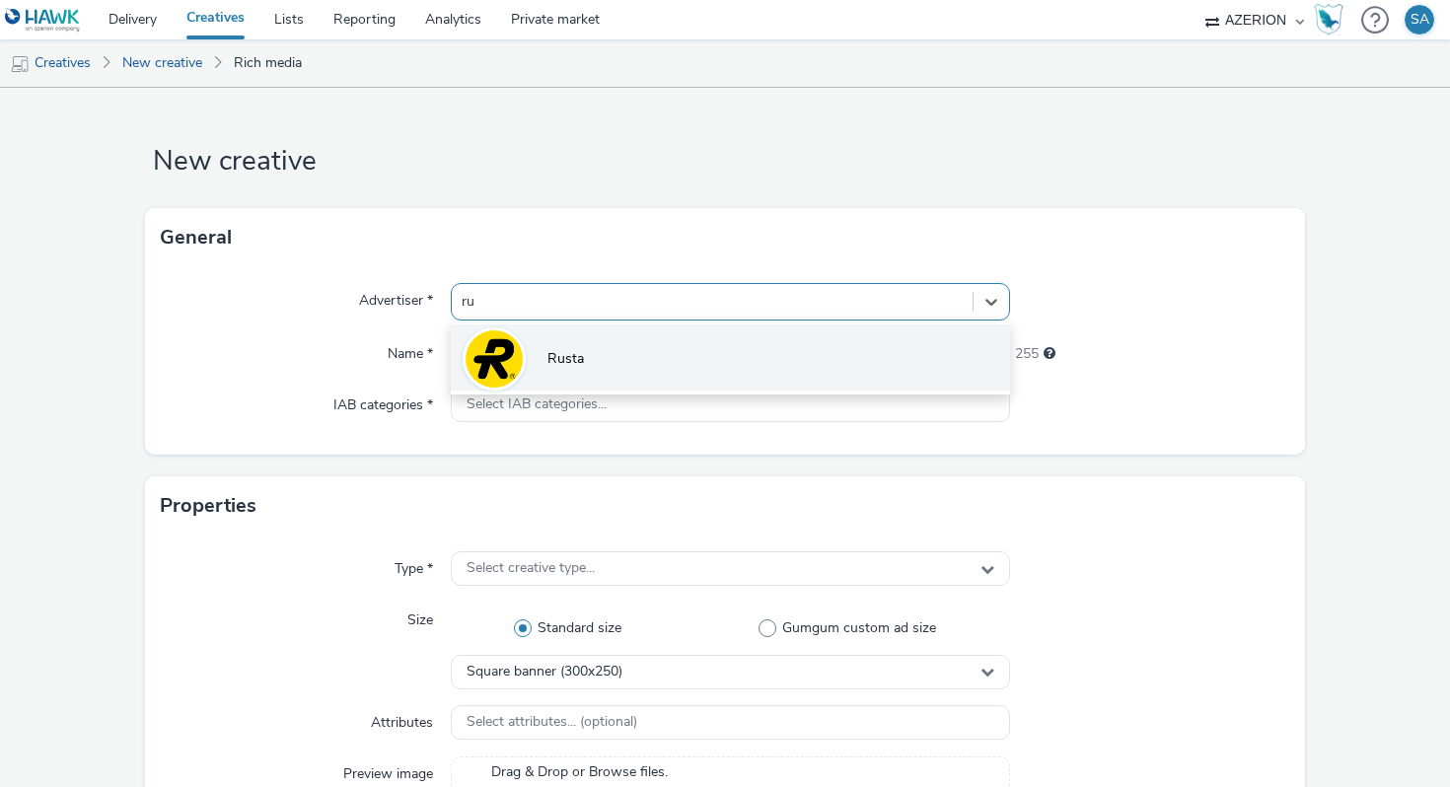
click at [635, 338] on li "Rusta" at bounding box center [730, 358] width 559 height 66
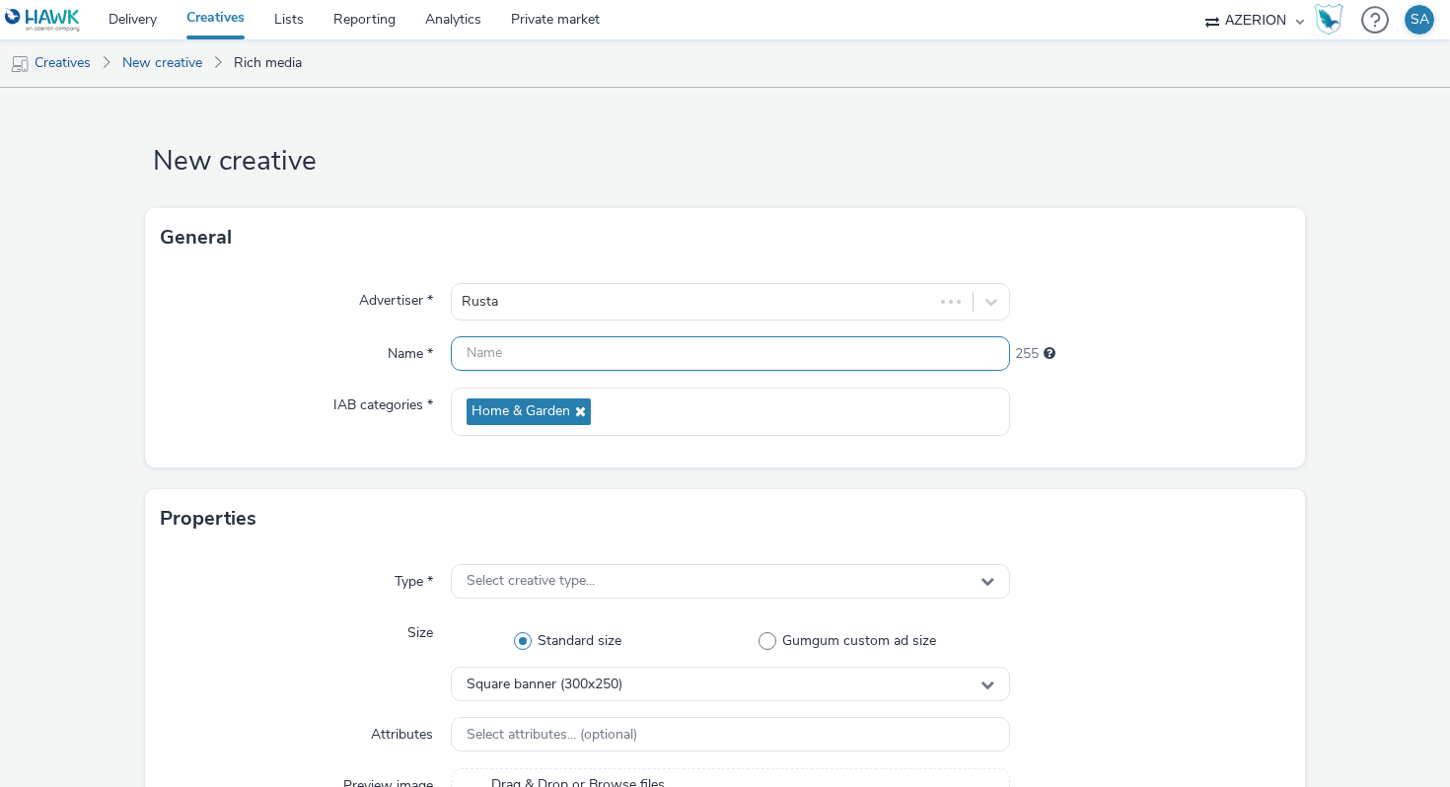
click at [620, 352] on input "text" at bounding box center [730, 353] width 559 height 35
type input "Rusta - W34 - Snygtaktisk - 16x9"
click at [154, 66] on link "New creative" at bounding box center [162, 62] width 100 height 47
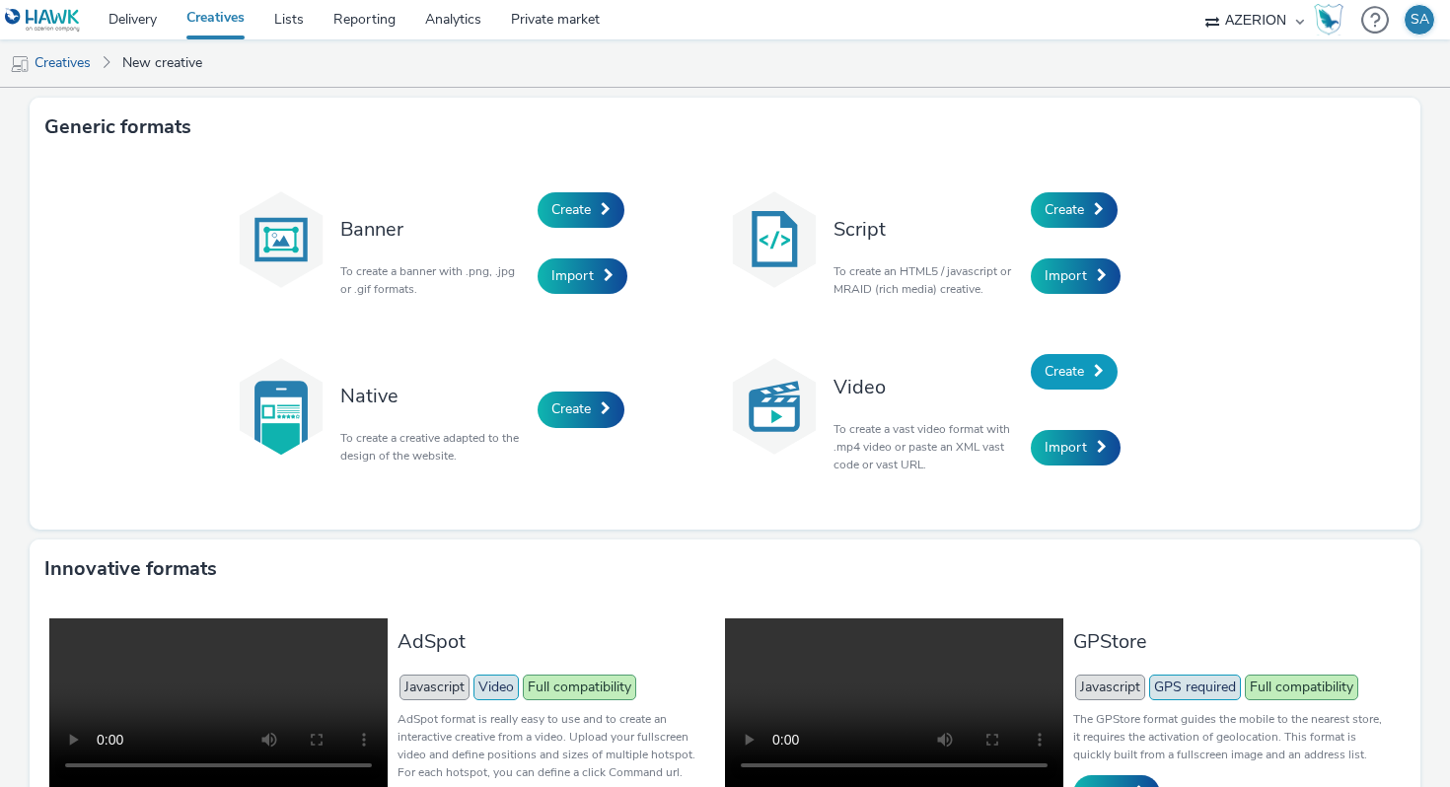
click at [1084, 371] on span "Create" at bounding box center [1064, 371] width 39 height 19
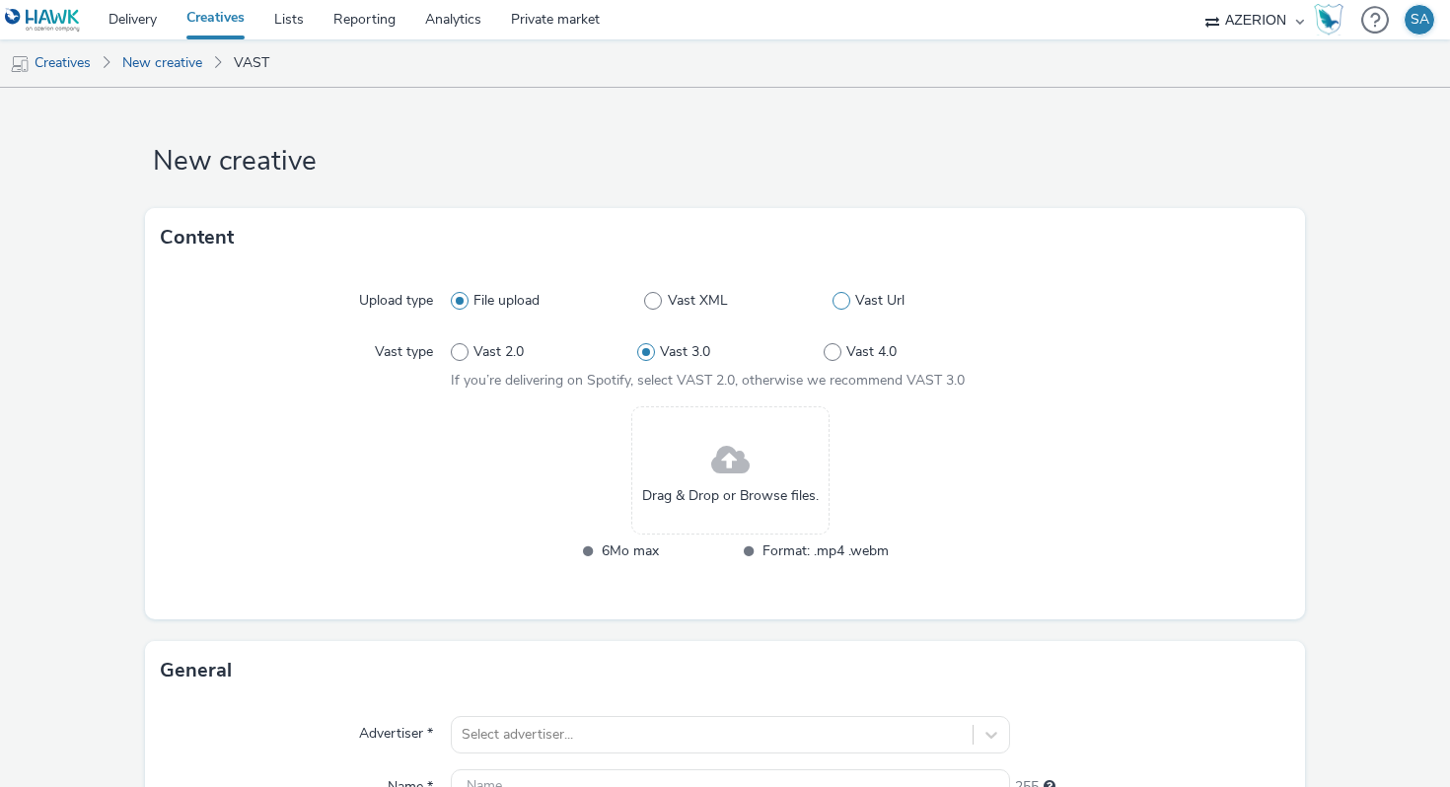
click at [840, 300] on span at bounding box center [842, 301] width 18 height 18
click at [840, 300] on input "Vast Url" at bounding box center [839, 301] width 13 height 13
radio input "false"
radio input "true"
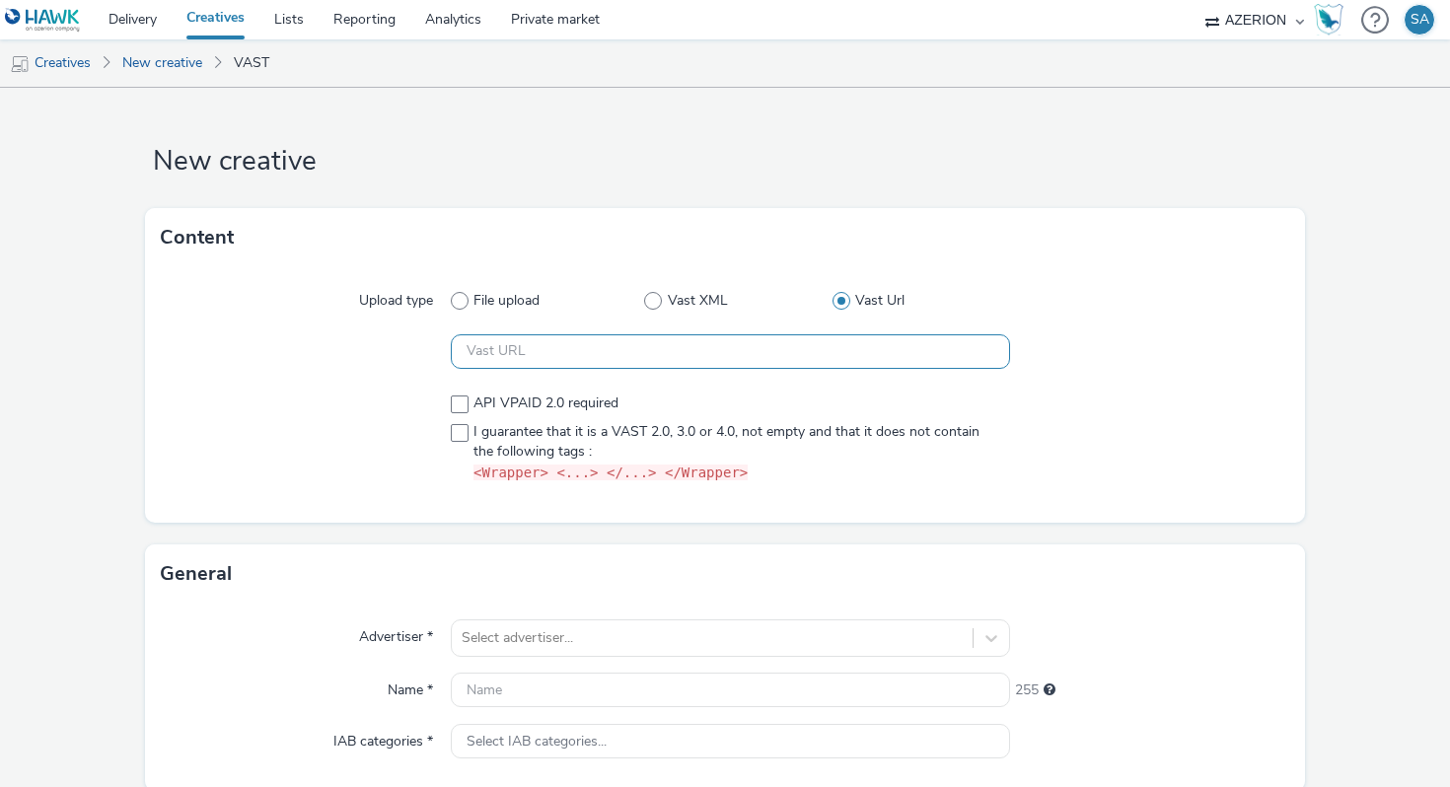
click at [542, 343] on input "text" at bounding box center [730, 351] width 559 height 35
paste input "https://[DOMAIN_NAME]/ddm/pfadx/N2483.4059495AZERIONNO/B33687437.426883631;sz=0…"
type input "https://[DOMAIN_NAME]/ddm/pfadx/N2483.4059495AZERIONNO/B33687437.426883631;sz=0…"
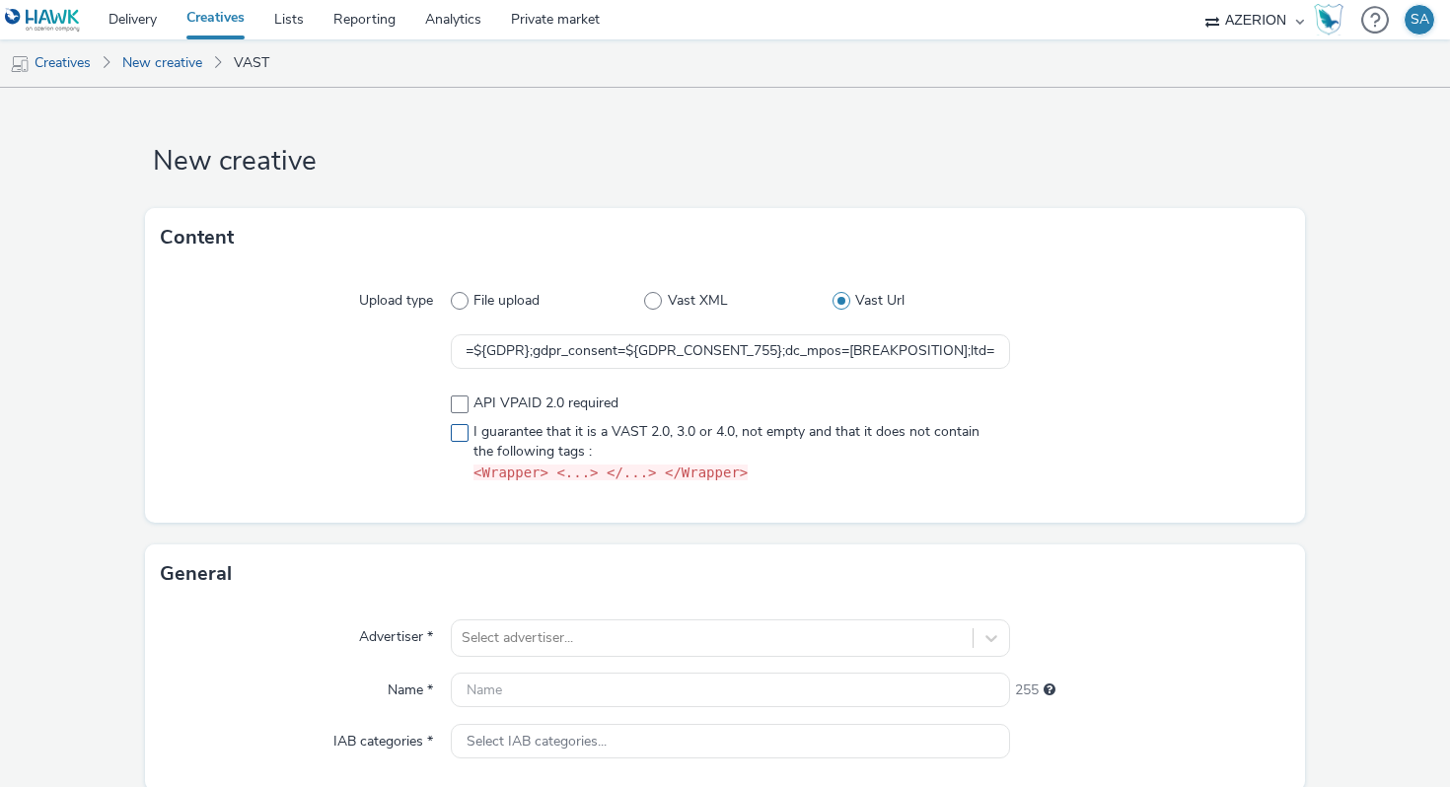
click at [467, 432] on span at bounding box center [460, 433] width 18 height 18
checkbox input "true"
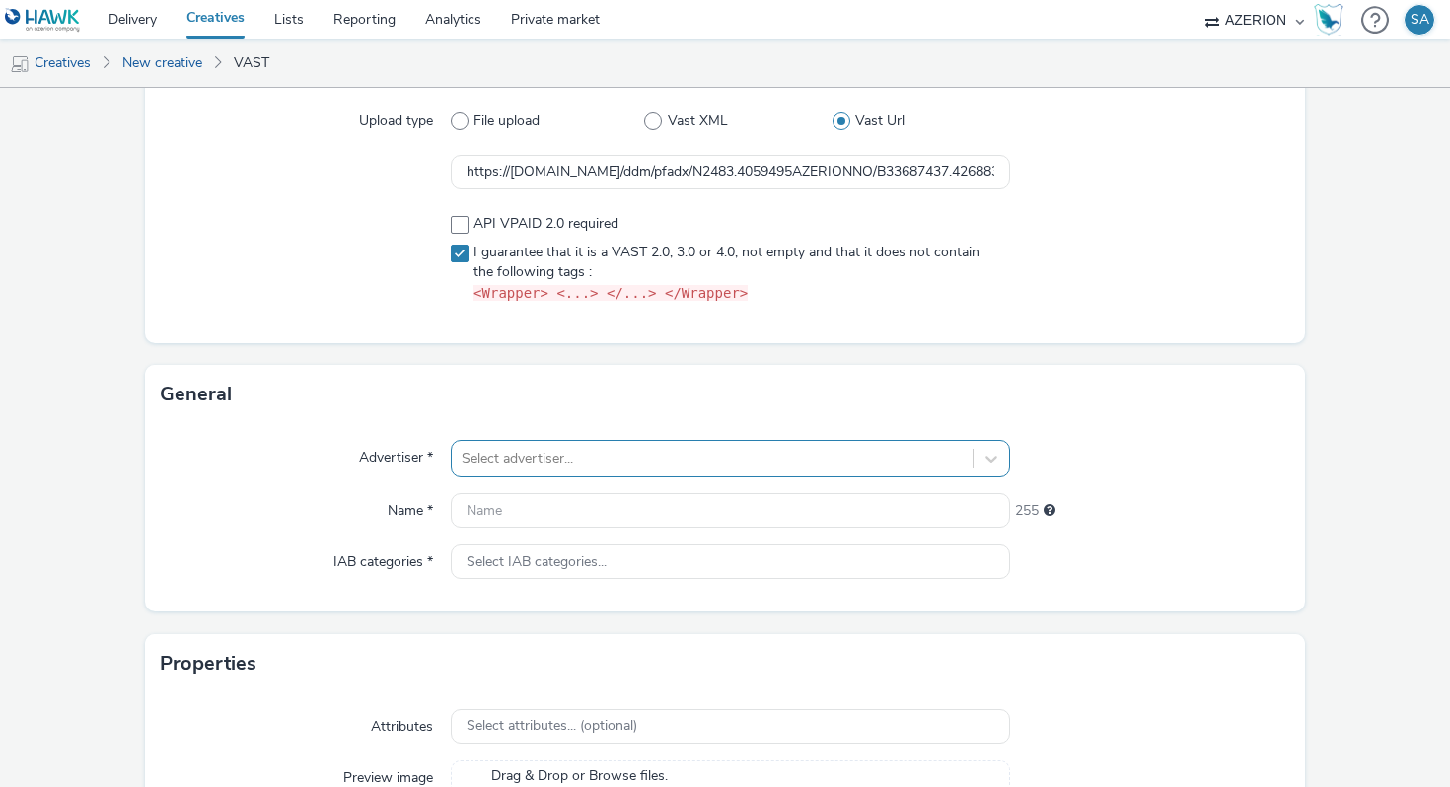
click at [518, 466] on div "Select advertiser..." at bounding box center [730, 458] width 559 height 37
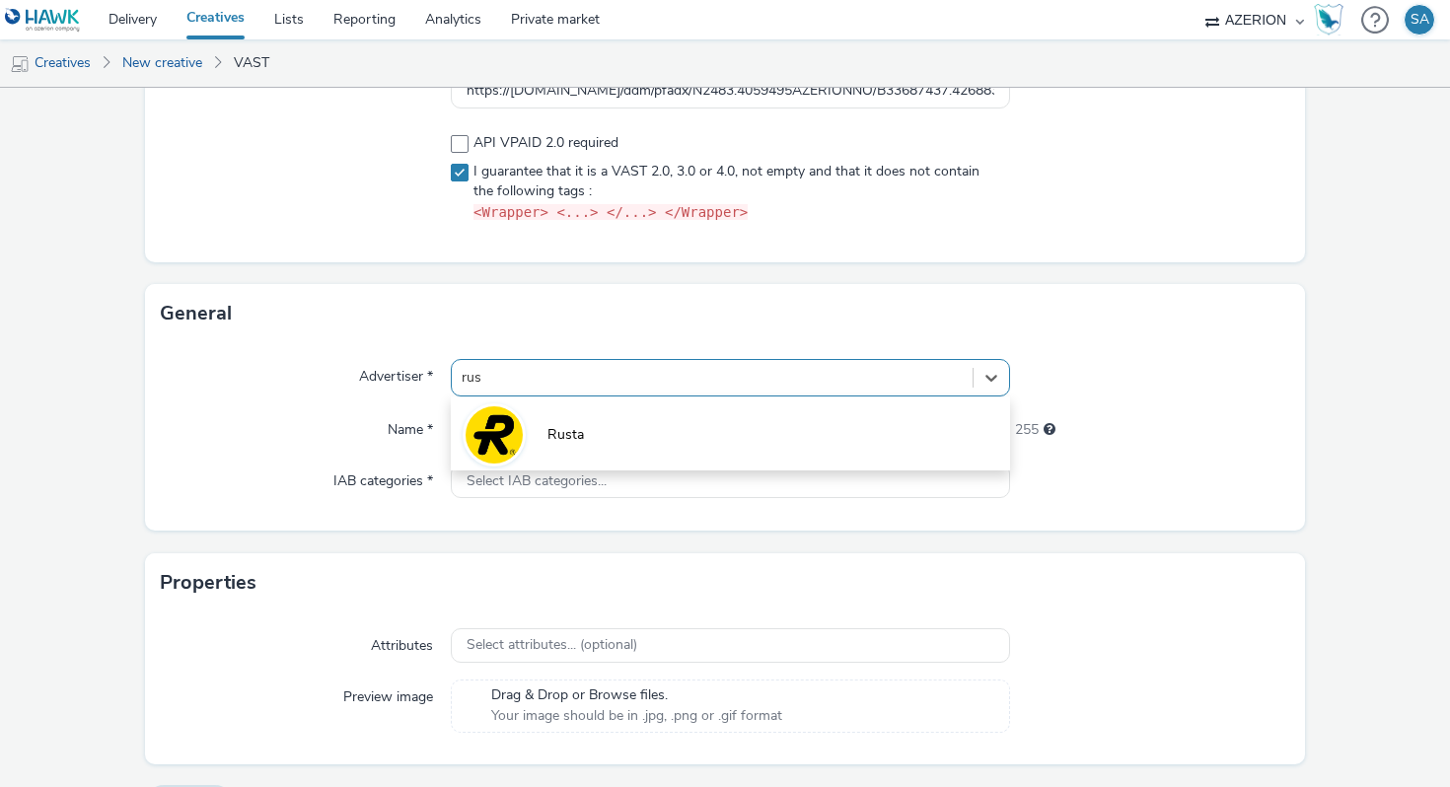
type input "rust"
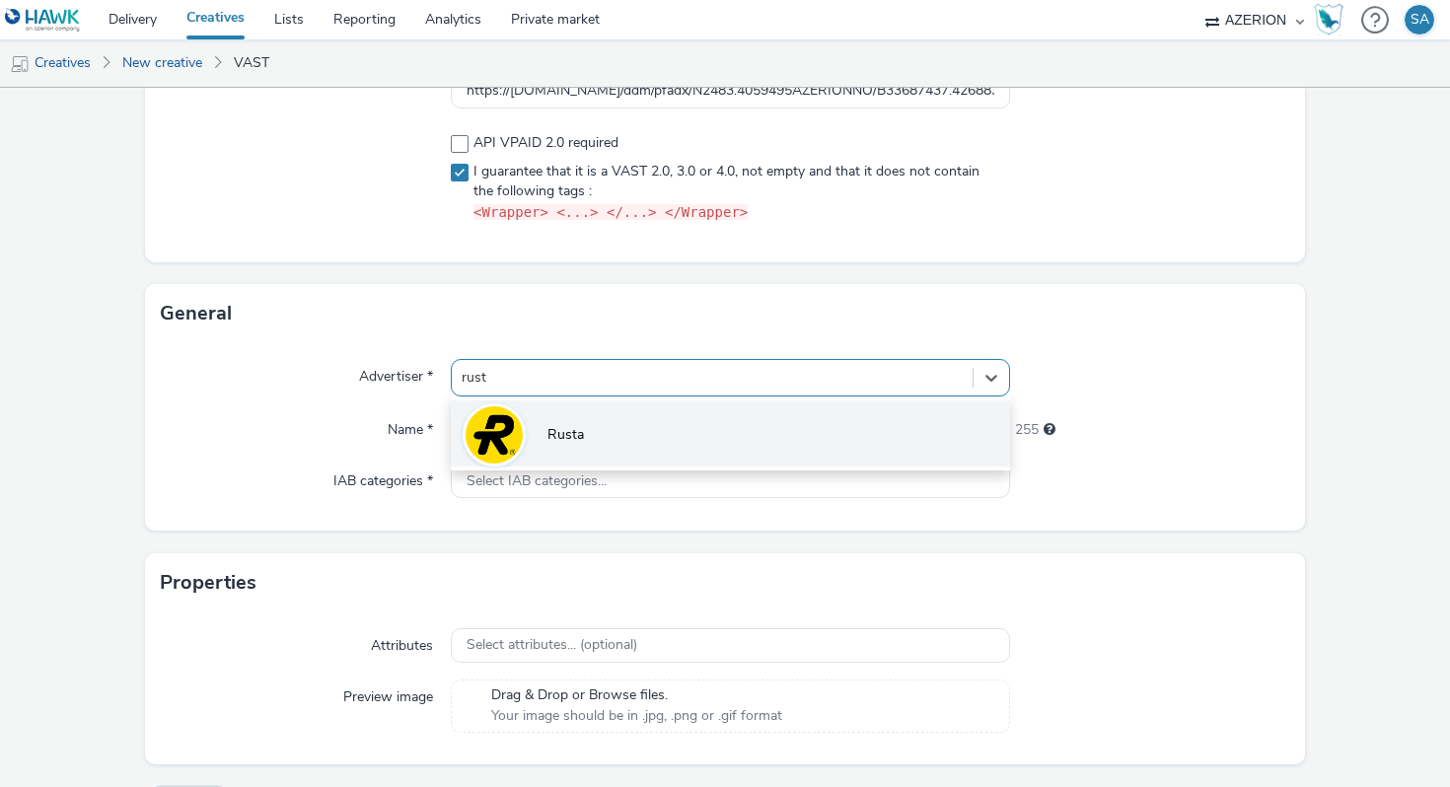
click at [605, 443] on li "Rusta" at bounding box center [730, 434] width 559 height 66
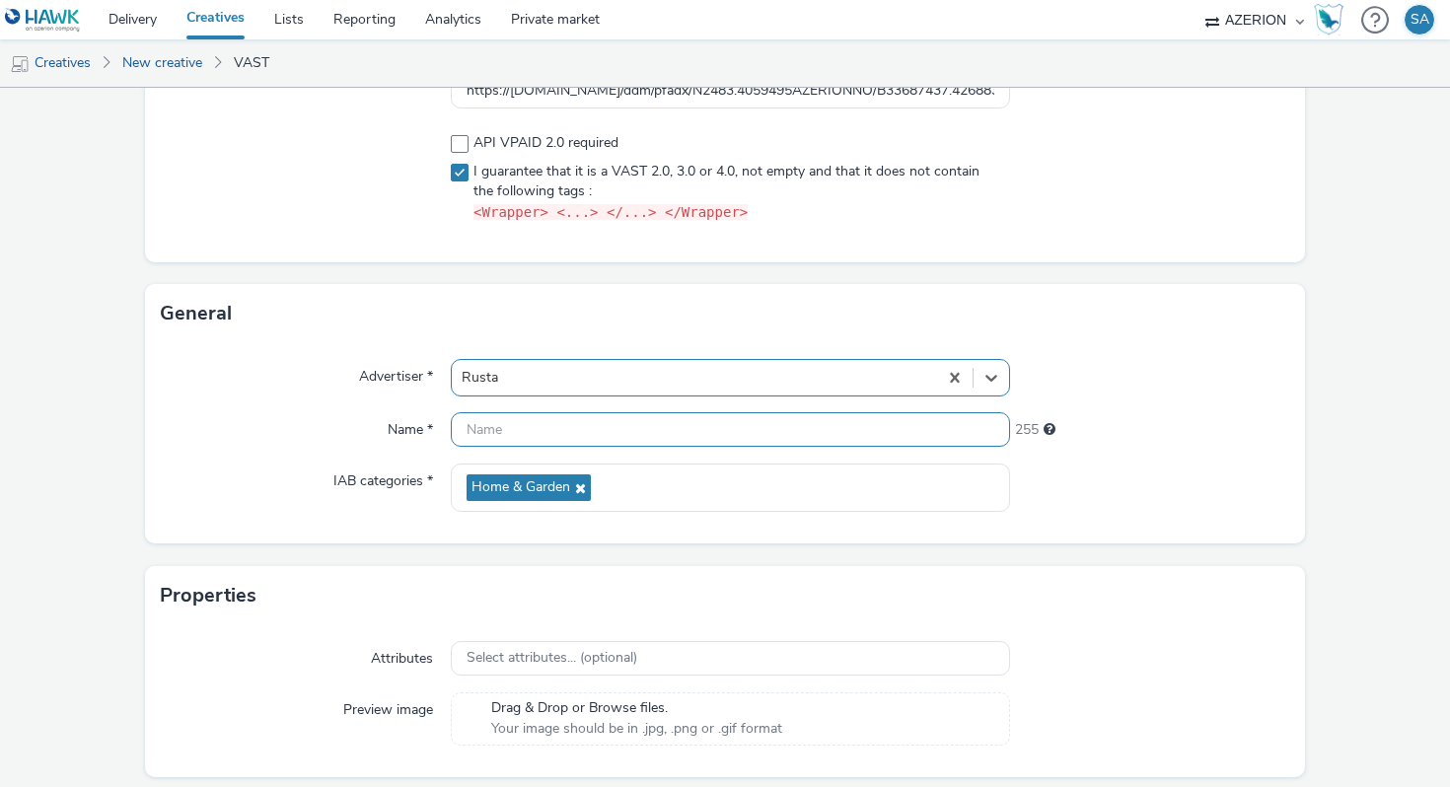
click at [576, 426] on input "text" at bounding box center [730, 429] width 559 height 35
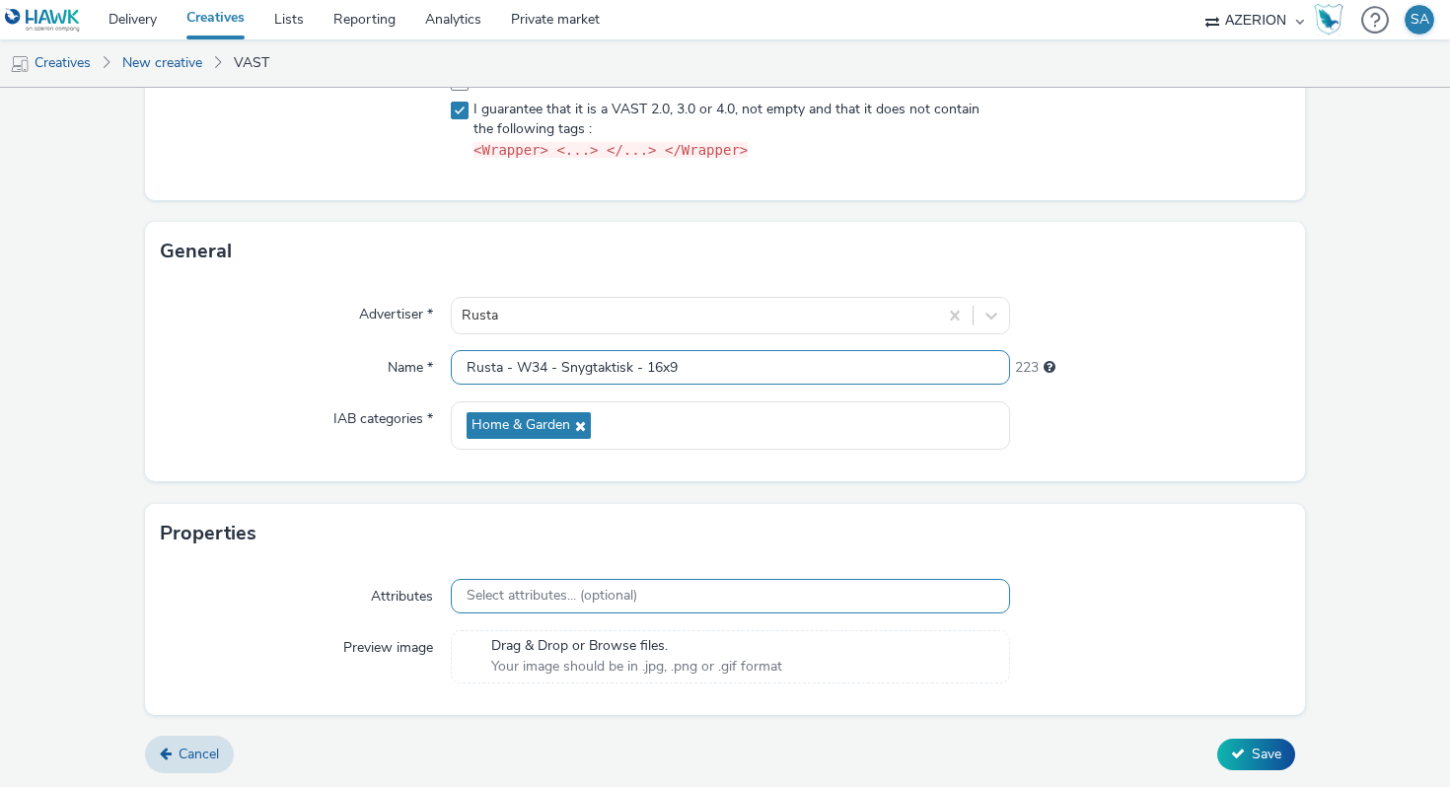
type input "Rusta - W34 - Snygtaktisk - 16x9"
click at [616, 589] on span "Select attributes... (optional)" at bounding box center [552, 596] width 171 height 17
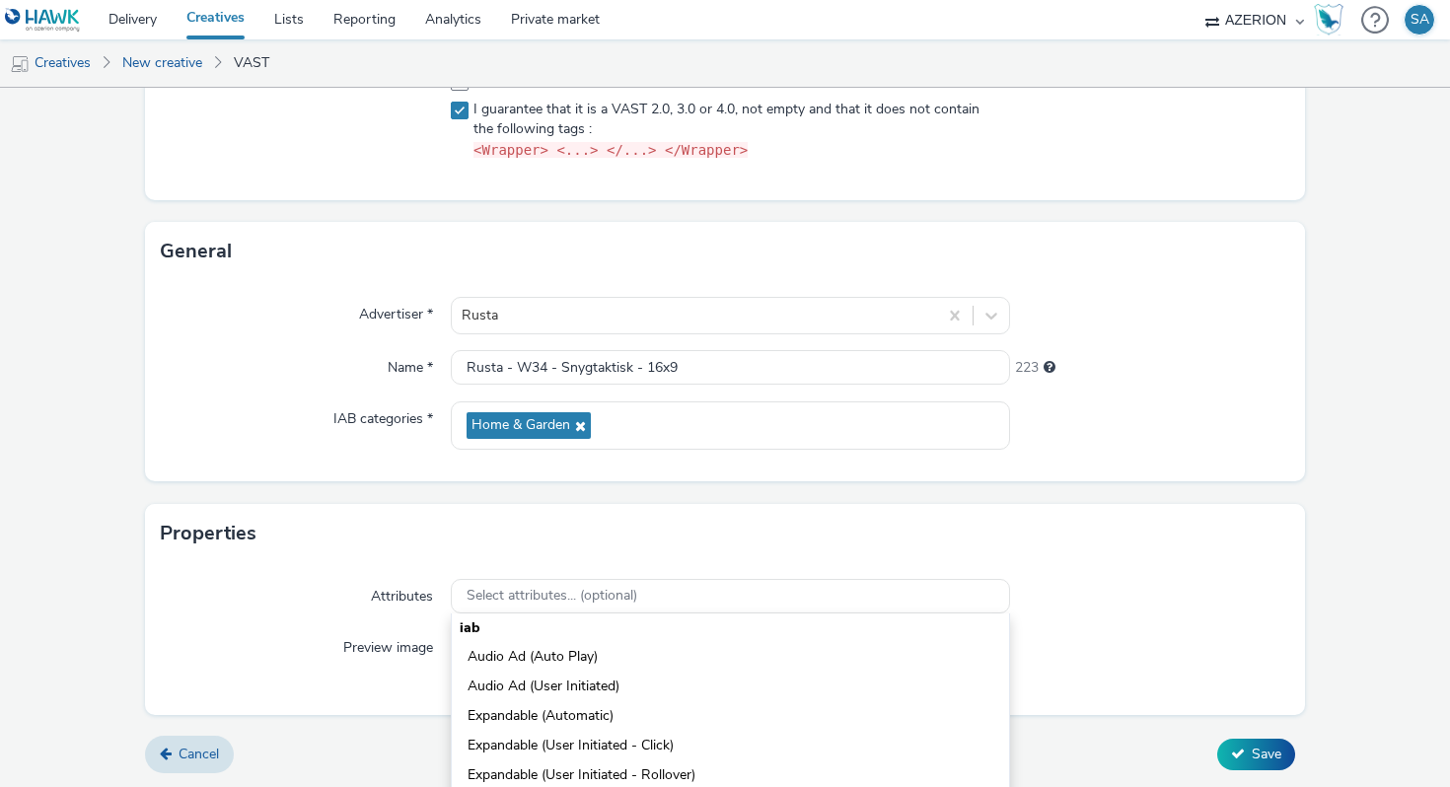
click at [847, 534] on div "Properties" at bounding box center [725, 533] width 1160 height 59
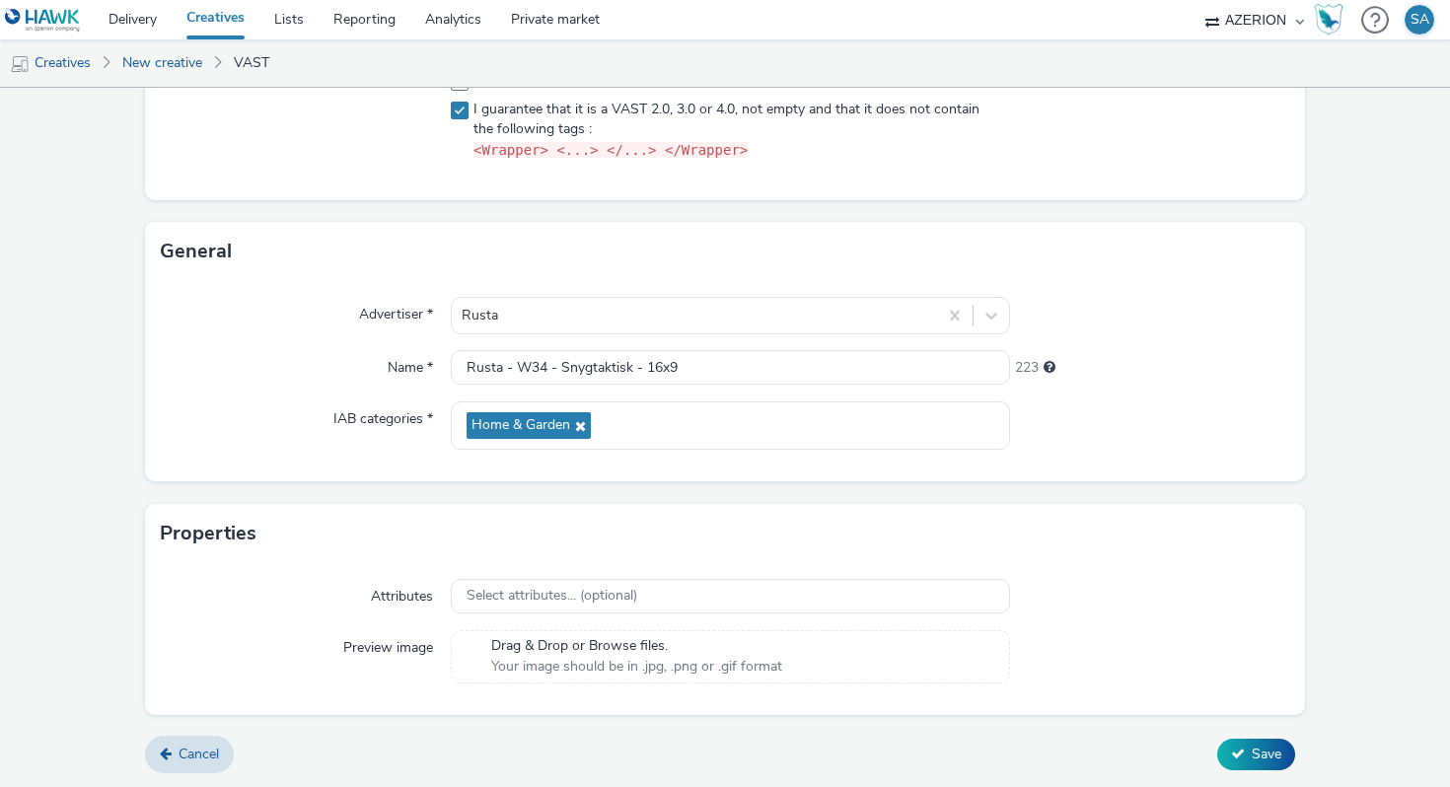
click at [1278, 737] on div "Cancel Save" at bounding box center [725, 755] width 1160 height 36
click at [1278, 751] on span "Save" at bounding box center [1267, 754] width 30 height 19
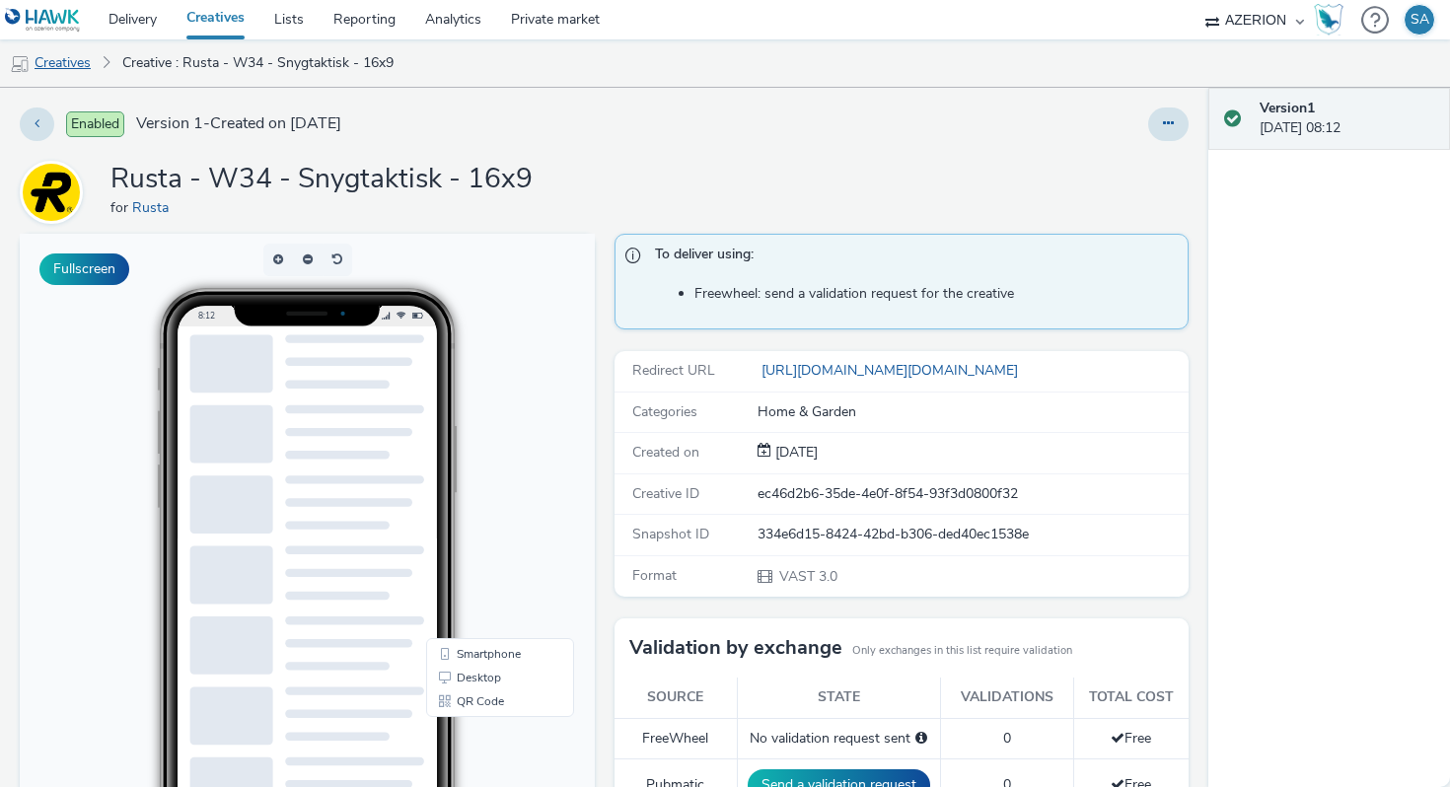
click at [71, 60] on link "Creatives" at bounding box center [50, 62] width 101 height 47
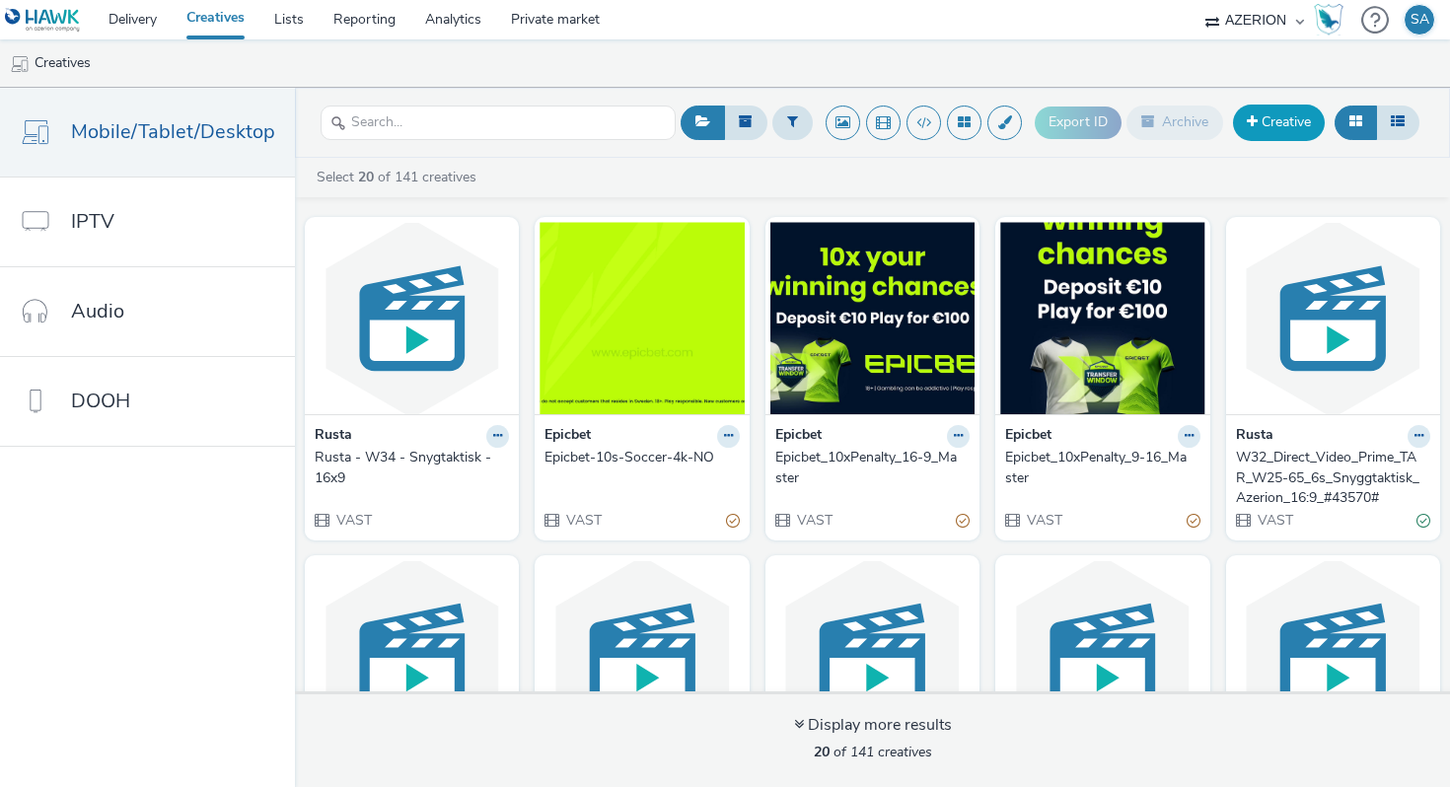
click at [1283, 124] on link "Creative" at bounding box center [1279, 123] width 92 height 36
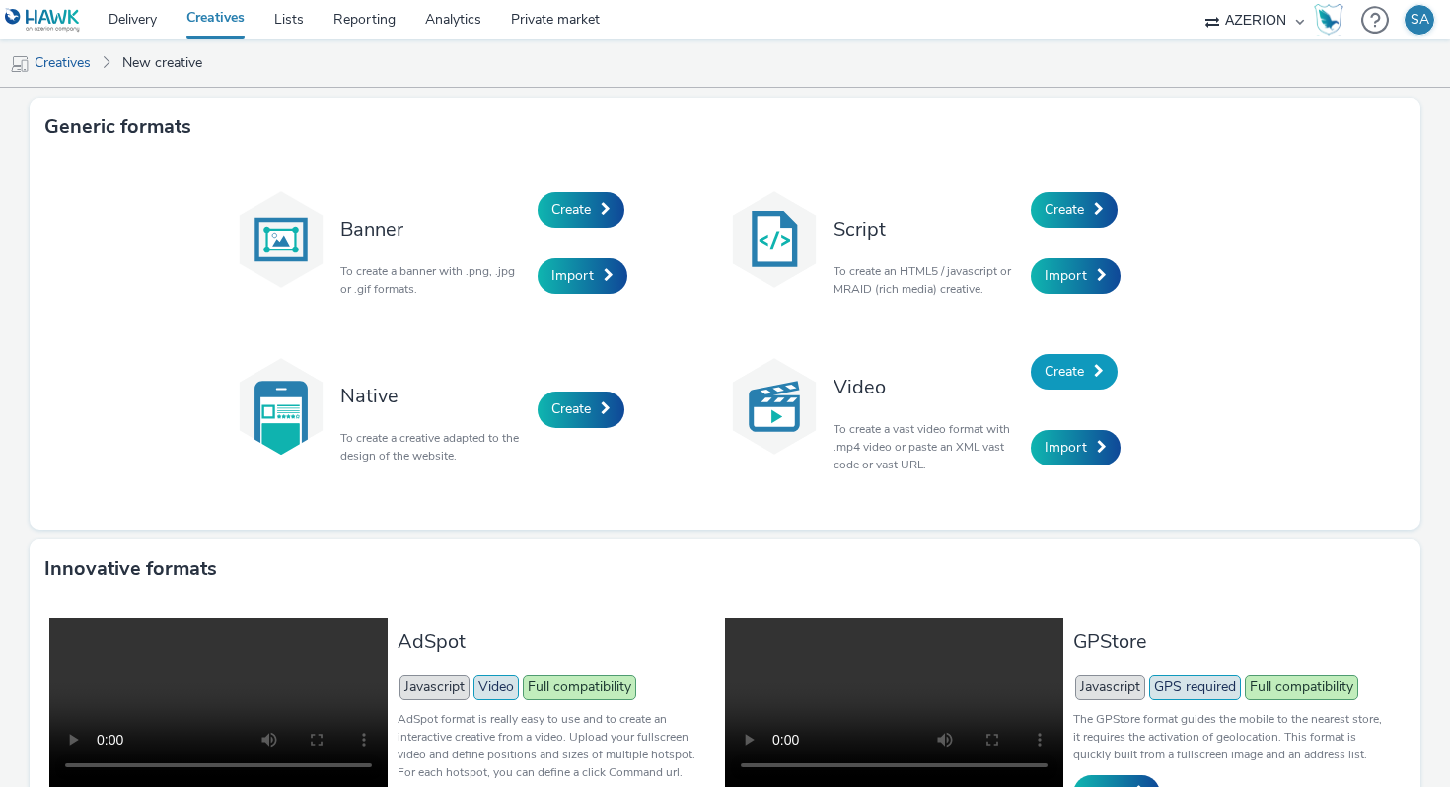
click at [1061, 362] on span "Create" at bounding box center [1064, 371] width 39 height 19
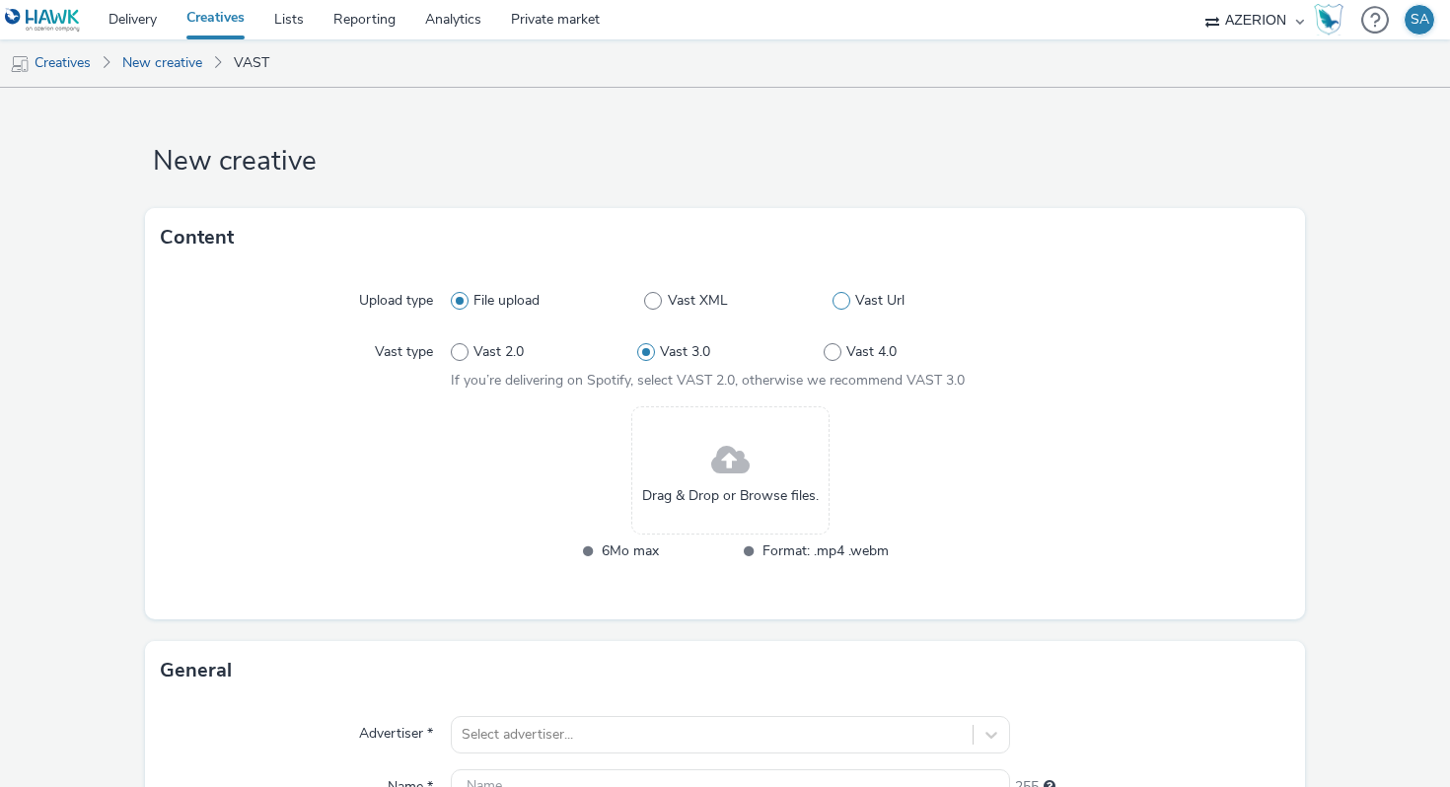
click at [834, 303] on span at bounding box center [842, 301] width 18 height 18
click at [834, 303] on input "Vast Url" at bounding box center [839, 301] width 13 height 13
radio input "false"
radio input "true"
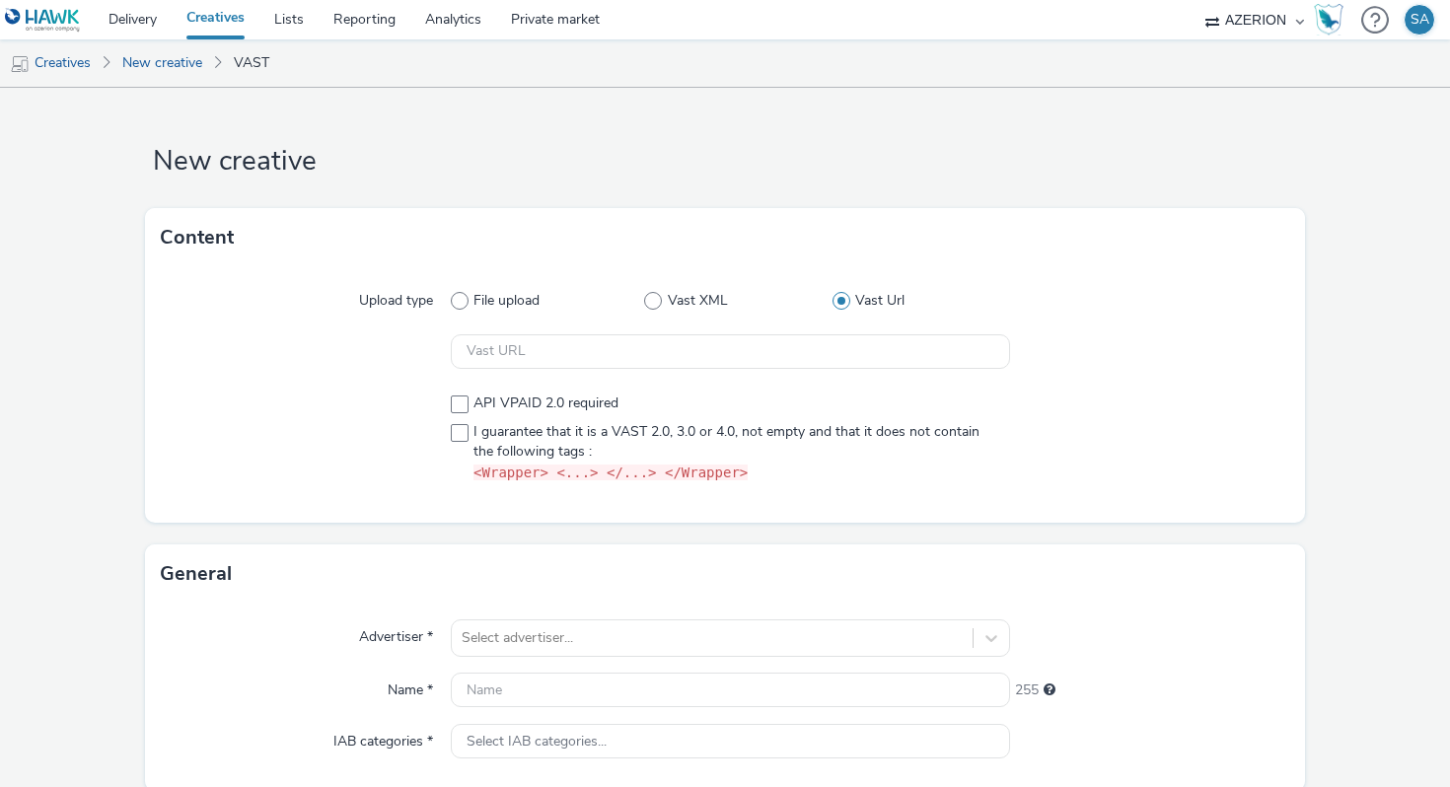
click at [721, 369] on div at bounding box center [730, 352] width 559 height 36
click at [715, 365] on input "text" at bounding box center [730, 351] width 559 height 35
paste input "https://[DOMAIN_NAME]/ddm/pfadx/N2483.4059495AZERIONNO/B33687437.427251429;sz=0…"
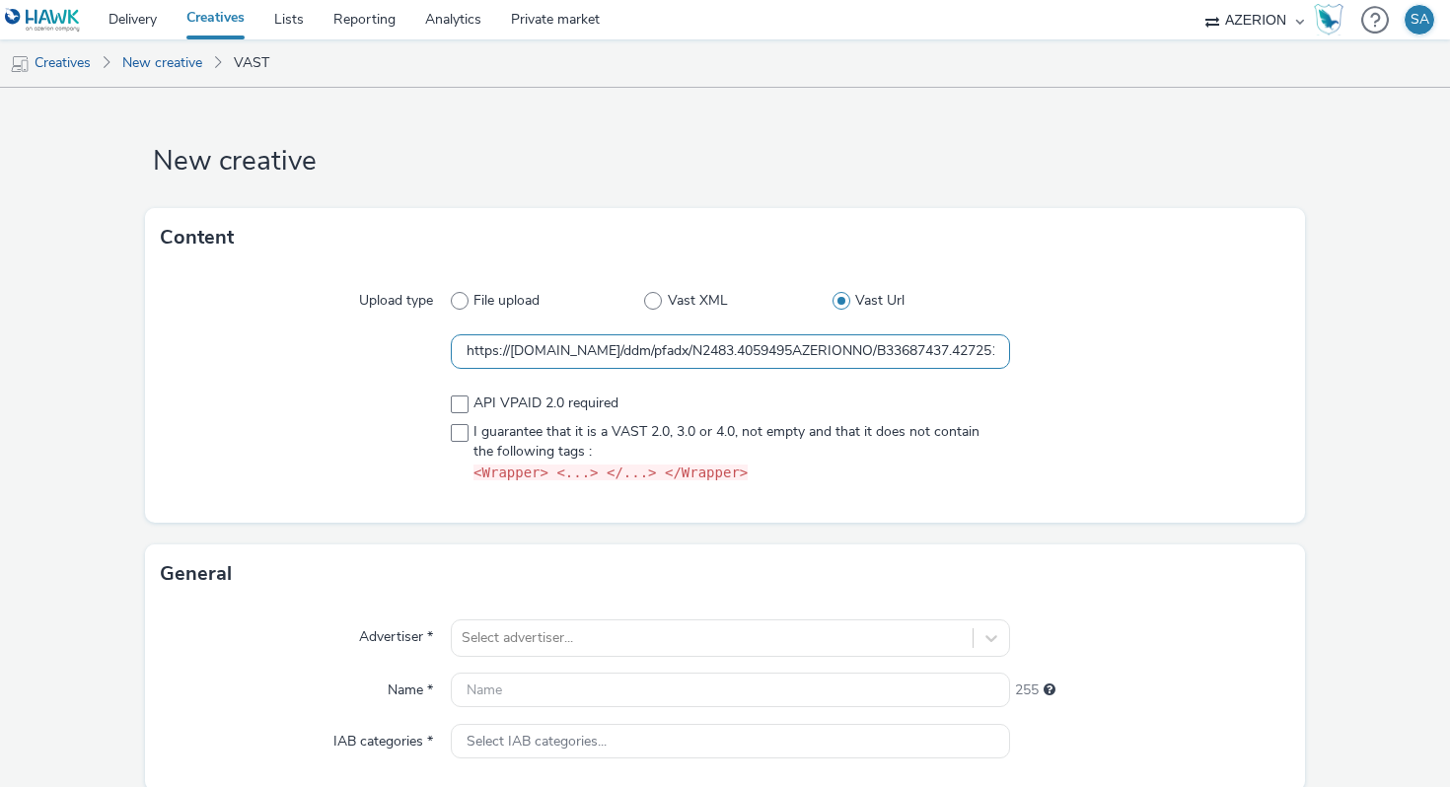
scroll to position [0, 1735]
type input "https://[DOMAIN_NAME]/ddm/pfadx/N2483.4059495AZERIONNO/B33687437.427251429;sz=0…"
click at [467, 437] on span at bounding box center [460, 433] width 18 height 18
checkbox input "true"
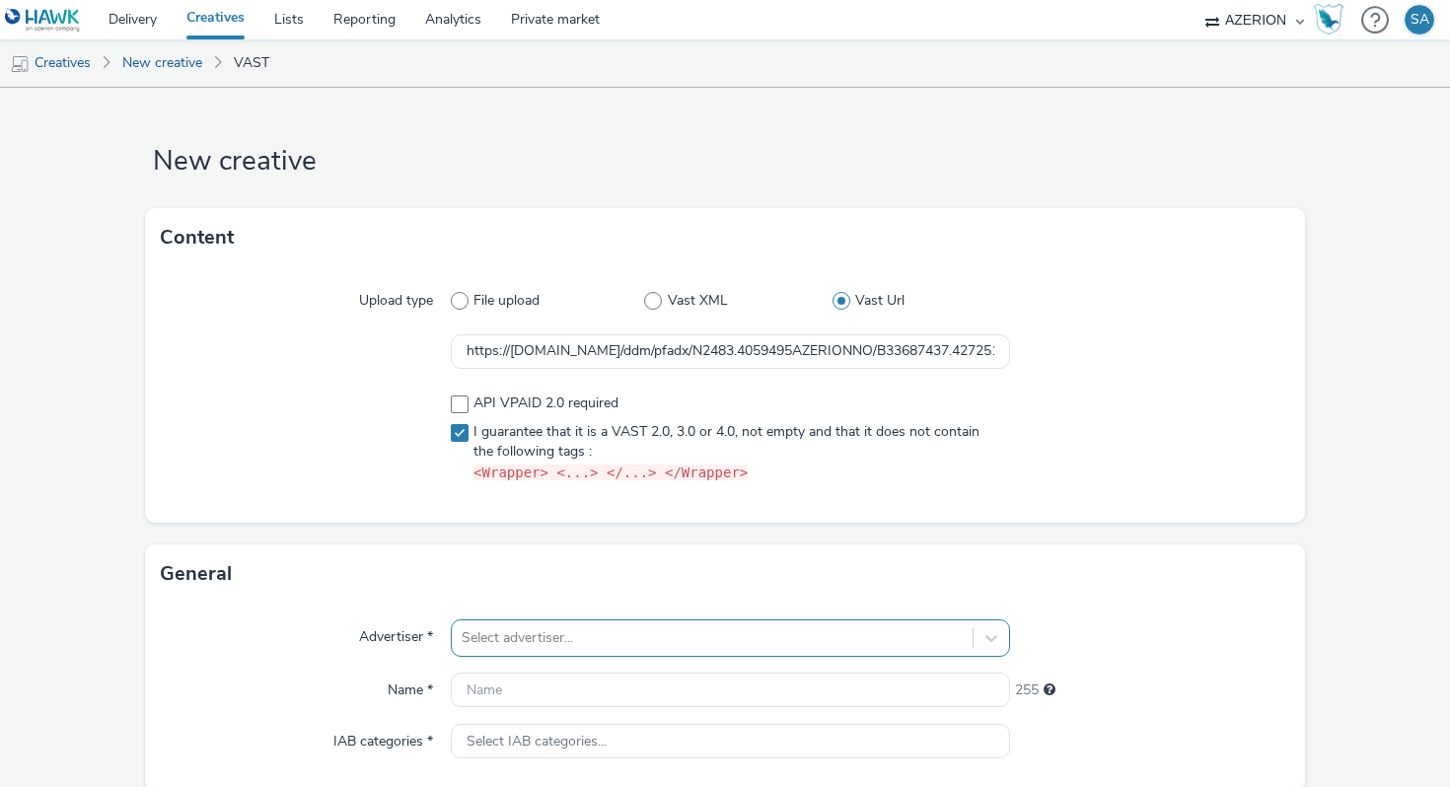
click at [506, 636] on div "Select advertiser..." at bounding box center [730, 638] width 559 height 37
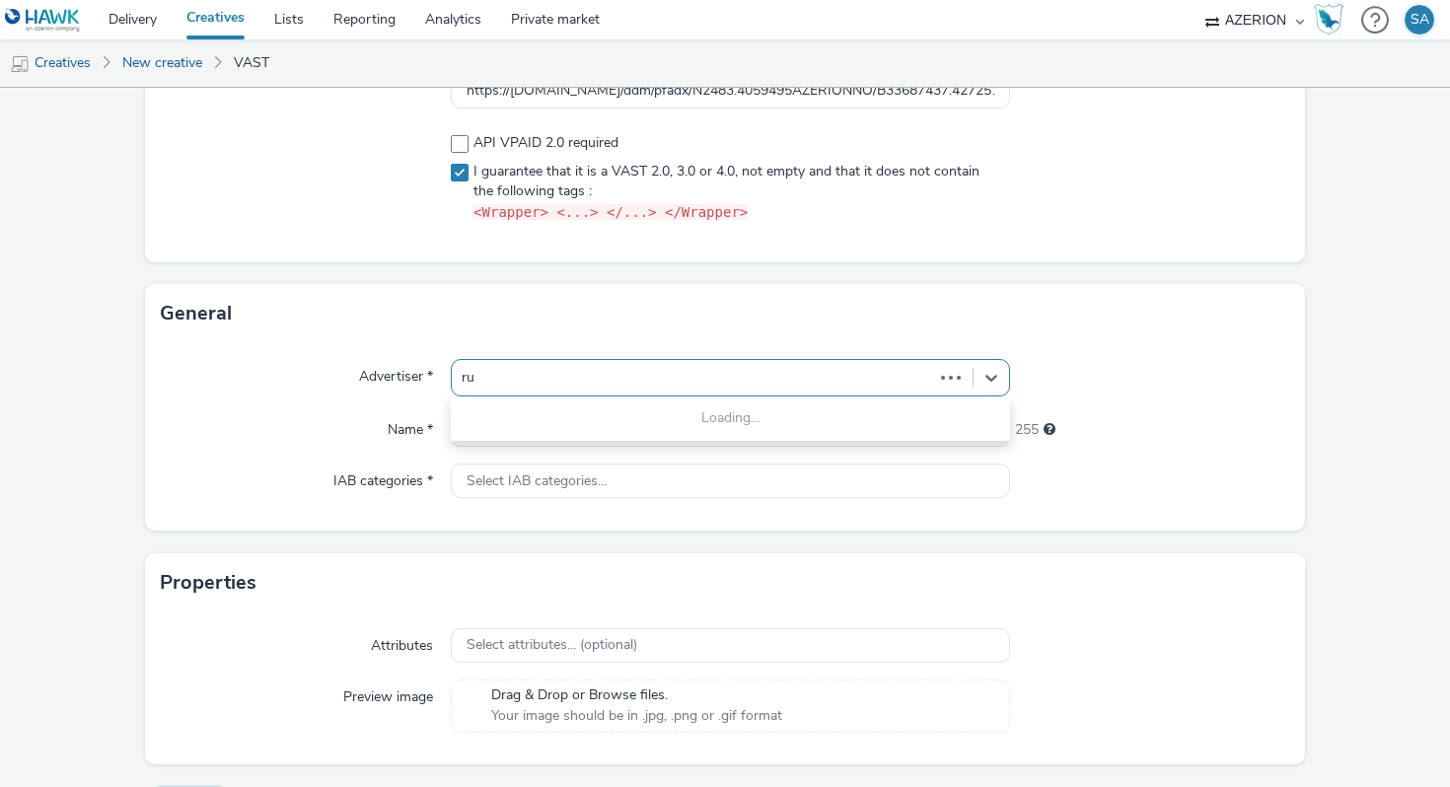
type input "rus"
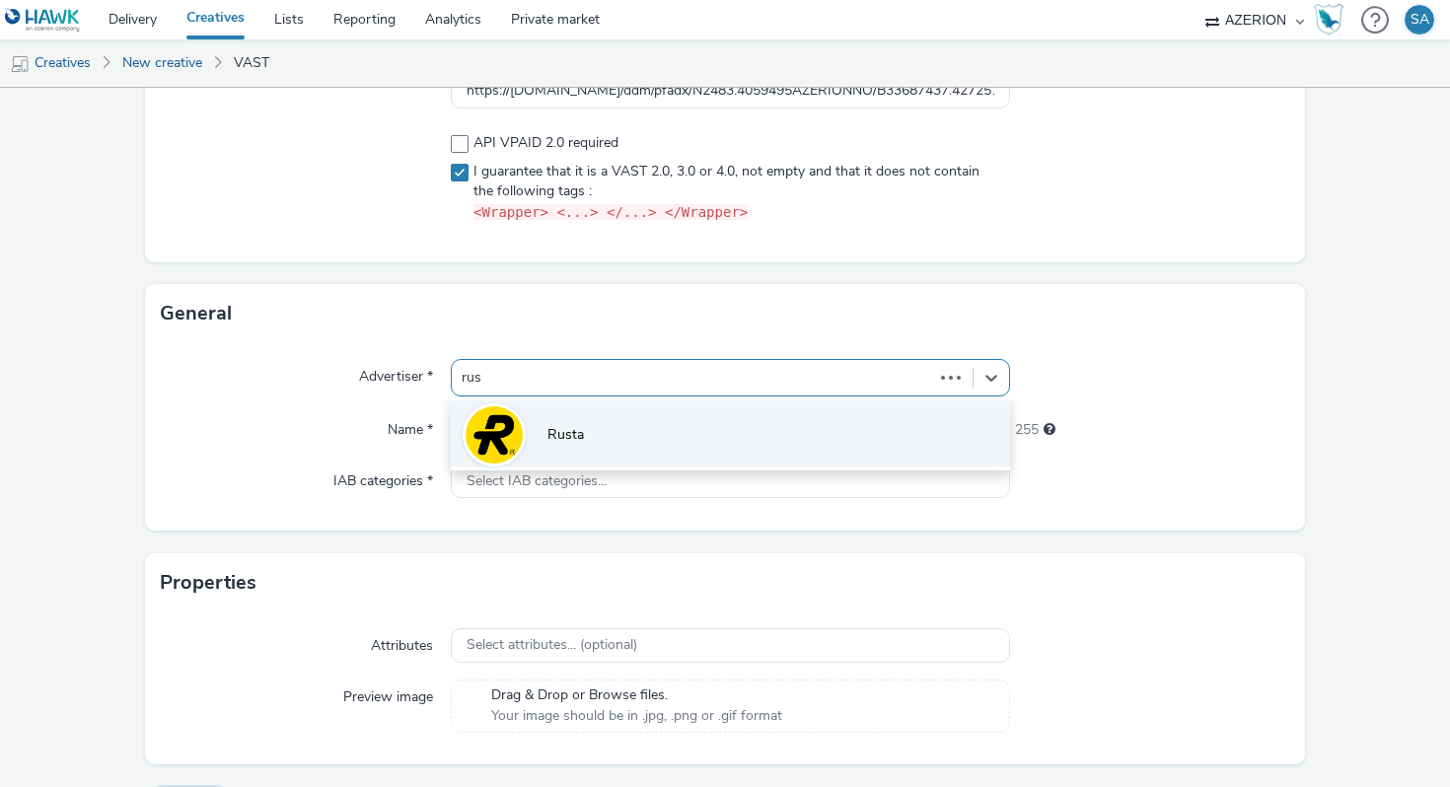
click at [611, 416] on li "Rusta" at bounding box center [730, 434] width 559 height 66
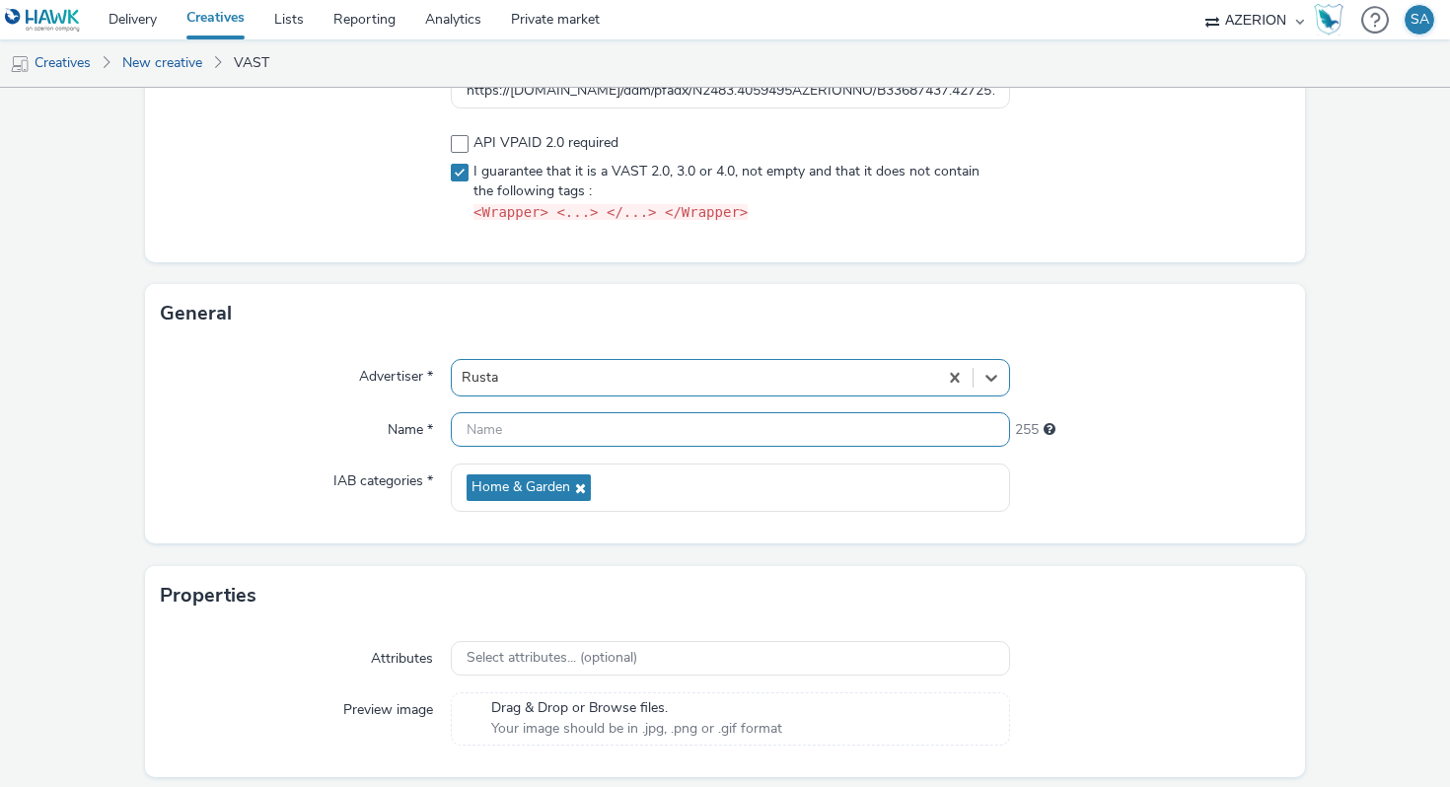
click at [610, 440] on input "text" at bounding box center [730, 429] width 559 height 35
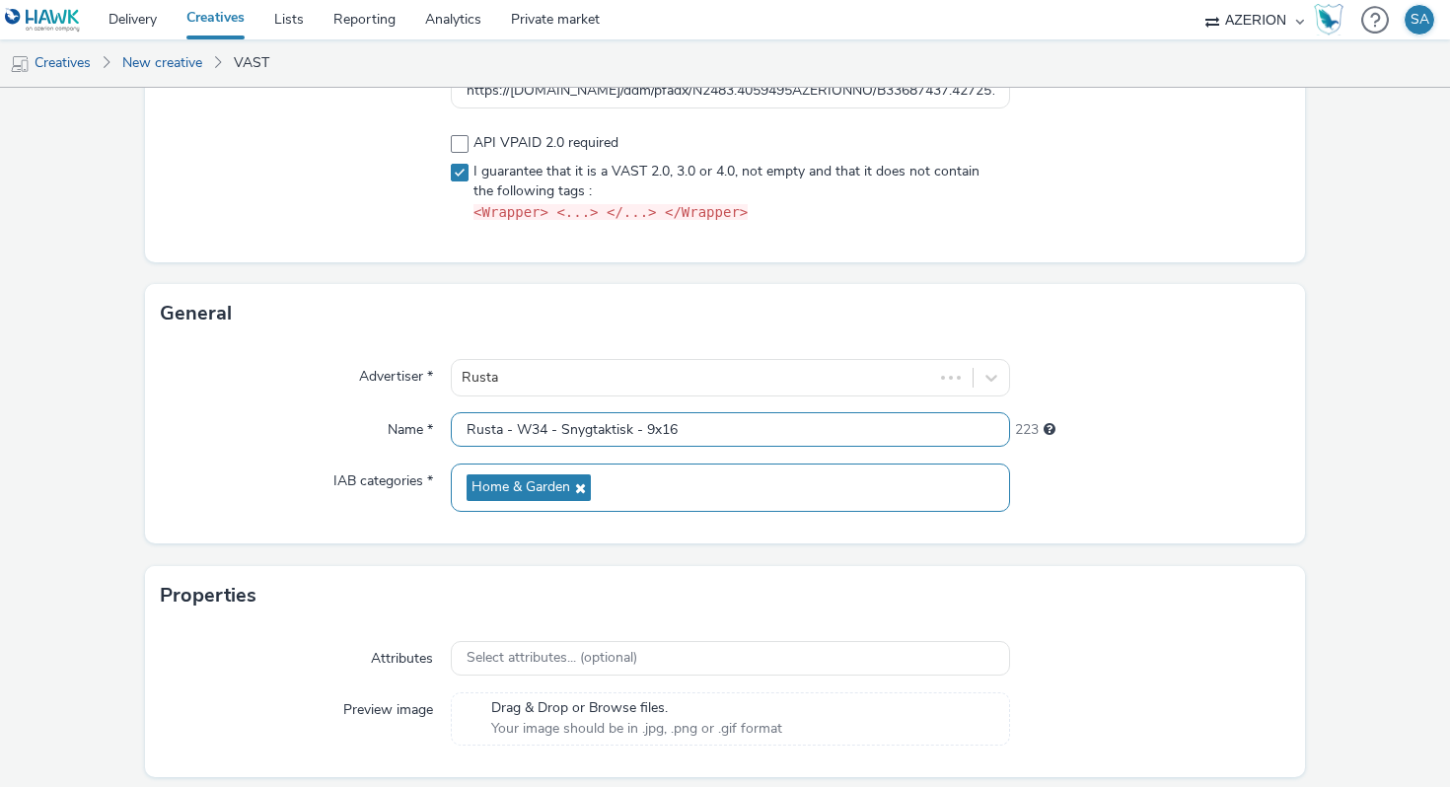
scroll to position [323, 0]
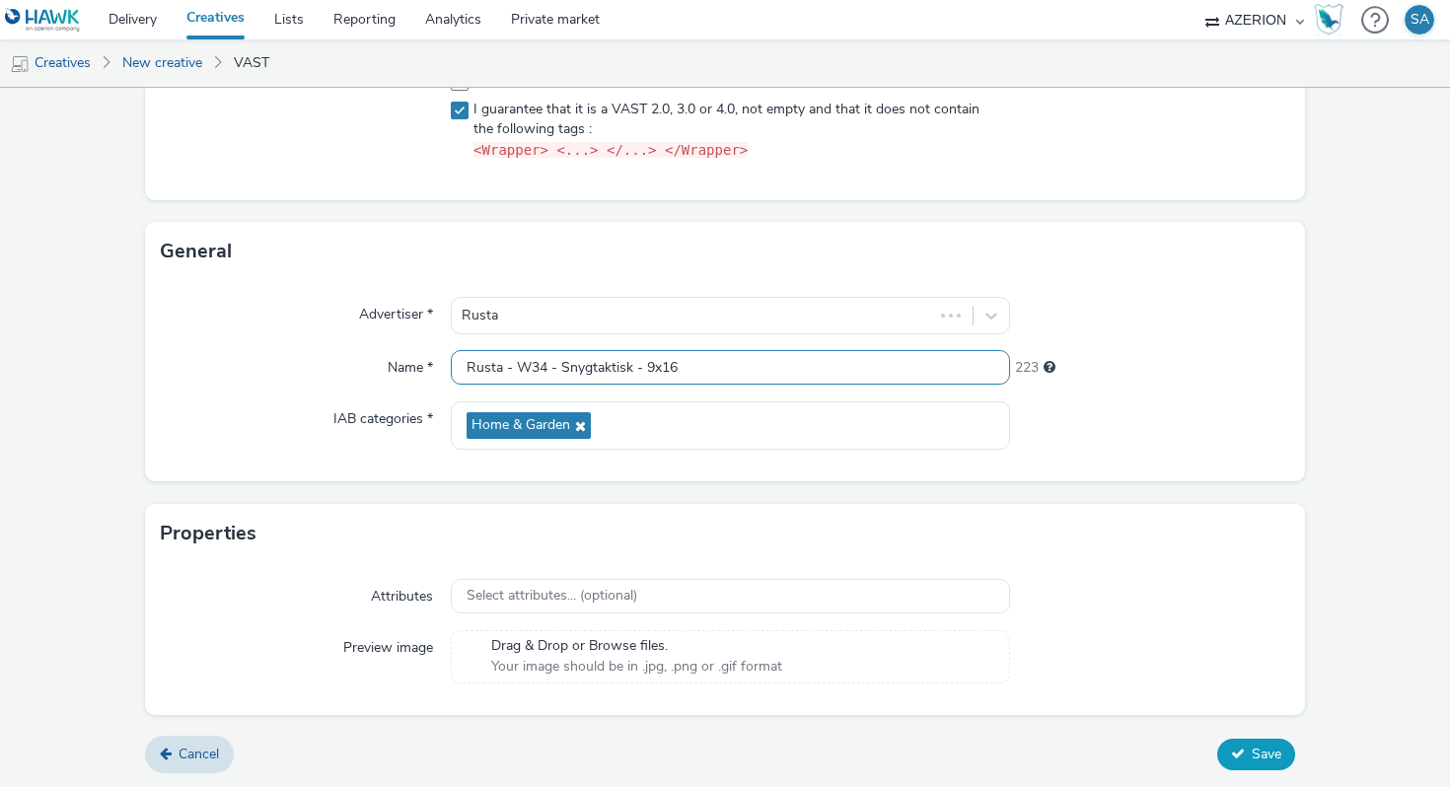
type input "Rusta - W34 - Snygtaktisk - 9x16"
click at [1272, 748] on span "Save" at bounding box center [1267, 754] width 30 height 19
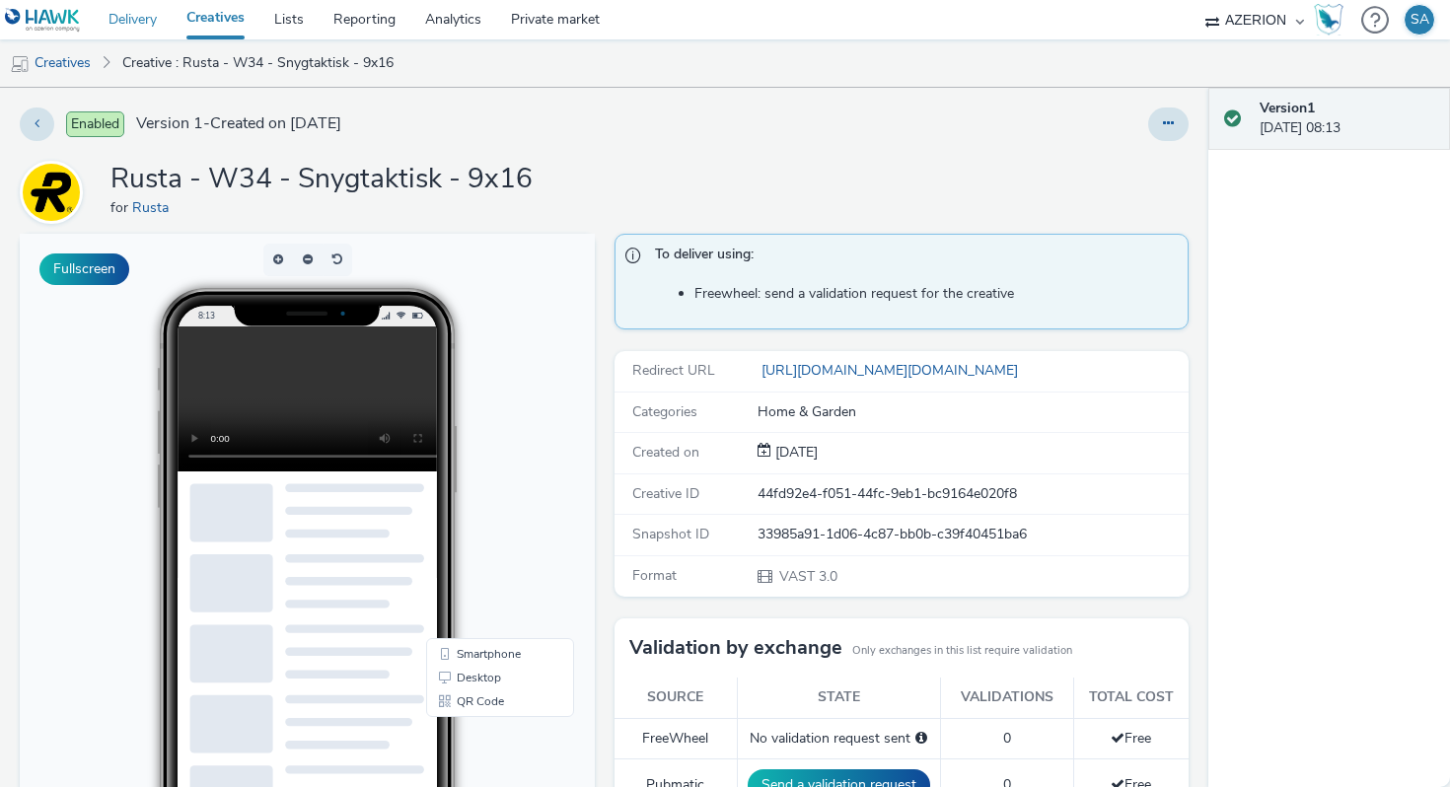
click at [146, 25] on link "Delivery" at bounding box center [133, 19] width 78 height 39
